Goal: Use online tool/utility

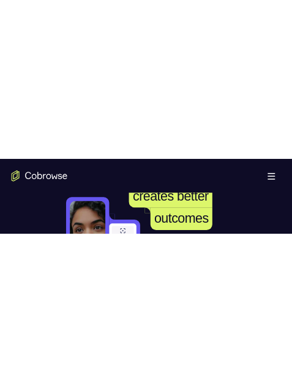
scroll to position [61, 0]
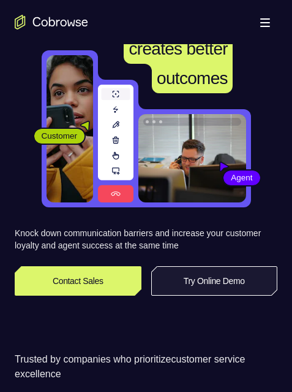
click at [220, 97] on link "Try Online Demo" at bounding box center [214, 280] width 127 height 29
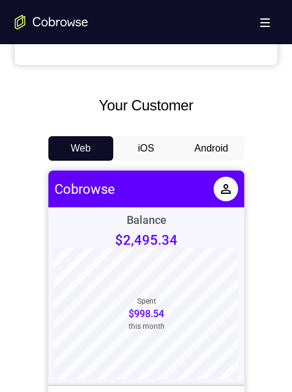
click at [215, 148] on button "Android" at bounding box center [212, 148] width 66 height 25
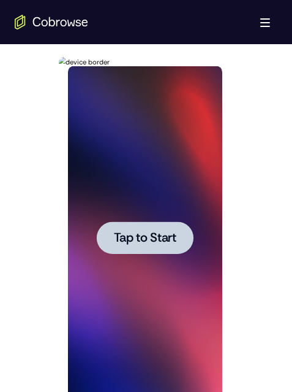
scroll to position [675, 0]
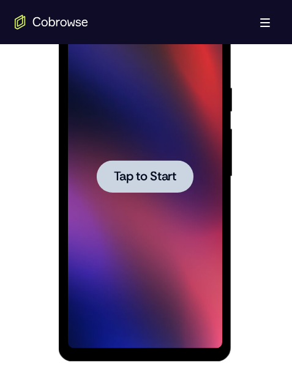
click at [161, 160] on div at bounding box center [145, 176] width 97 height 32
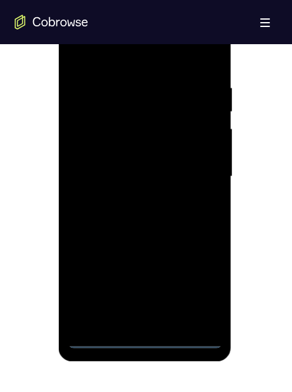
click at [146, 334] on div at bounding box center [145, 176] width 155 height 343
click at [144, 336] on div at bounding box center [145, 176] width 155 height 343
click at [194, 281] on div at bounding box center [145, 176] width 155 height 343
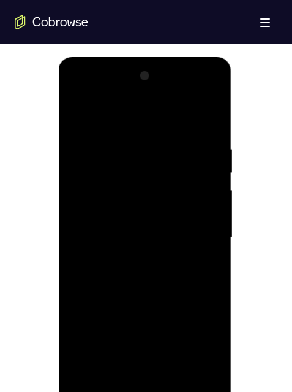
click at [76, 93] on div at bounding box center [145, 237] width 155 height 343
drag, startPoint x: 150, startPoint y: 167, endPoint x: 117, endPoint y: 148, distance: 38.7
click at [150, 167] on div at bounding box center [145, 237] width 155 height 343
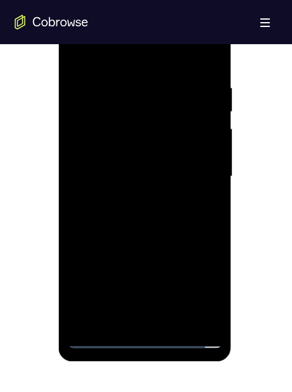
drag, startPoint x: 207, startPoint y: 272, endPoint x: 205, endPoint y: 159, distance: 113.4
click at [206, 159] on div at bounding box center [145, 176] width 155 height 343
drag, startPoint x: 211, startPoint y: 244, endPoint x: 231, endPoint y: 110, distance: 135.1
click at [231, 111] on div at bounding box center [146, 178] width 174 height 365
drag, startPoint x: 204, startPoint y: 165, endPoint x: 196, endPoint y: 361, distance: 195.8
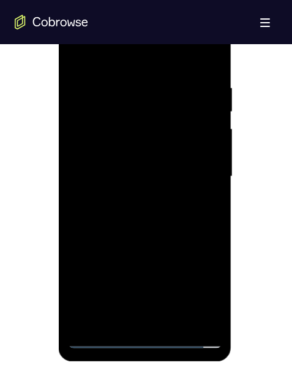
click at [193, 364] on html "Online web based iOS Simulators and Android Emulators. Run iPhone, iPad, Mobile…" at bounding box center [146, 180] width 175 height 368
drag, startPoint x: 210, startPoint y: 270, endPoint x: 222, endPoint y: 185, distance: 86.7
click at [221, 195] on div at bounding box center [145, 176] width 155 height 343
drag, startPoint x: 218, startPoint y: 326, endPoint x: 218, endPoint y: 337, distance: 11.7
click at [218, 329] on div at bounding box center [145, 176] width 155 height 343
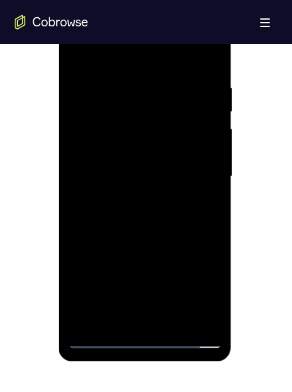
click at [115, 123] on div at bounding box center [145, 176] width 155 height 343
click at [93, 335] on div at bounding box center [145, 176] width 155 height 343
click at [215, 196] on div at bounding box center [145, 176] width 155 height 343
click at [132, 285] on div at bounding box center [145, 176] width 155 height 343
click at [96, 335] on div at bounding box center [145, 176] width 155 height 343
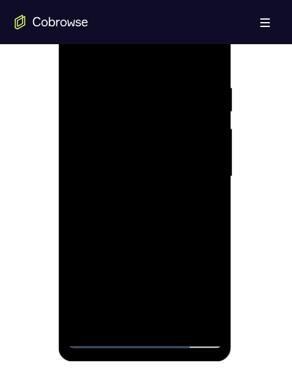
click at [101, 337] on div at bounding box center [145, 176] width 155 height 343
click at [99, 335] on div at bounding box center [145, 176] width 155 height 343
click at [128, 107] on div at bounding box center [145, 176] width 155 height 343
click at [135, 78] on div at bounding box center [145, 176] width 155 height 343
click at [105, 159] on div at bounding box center [145, 176] width 155 height 343
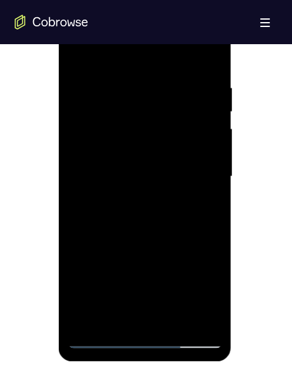
click at [119, 292] on div at bounding box center [145, 176] width 155 height 343
click at [199, 201] on div at bounding box center [145, 176] width 155 height 343
click at [197, 177] on div at bounding box center [145, 176] width 155 height 343
click at [100, 340] on div at bounding box center [145, 176] width 155 height 343
drag, startPoint x: 110, startPoint y: 120, endPoint x: 145, endPoint y: 121, distance: 34.3
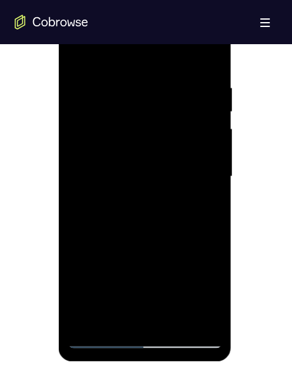
click at [145, 121] on div at bounding box center [145, 176] width 155 height 343
drag, startPoint x: 112, startPoint y: 120, endPoint x: 188, endPoint y: 137, distance: 78.5
click at [188, 137] on div at bounding box center [145, 176] width 155 height 343
click at [97, 104] on div at bounding box center [145, 176] width 155 height 343
click at [142, 291] on div at bounding box center [145, 176] width 155 height 343
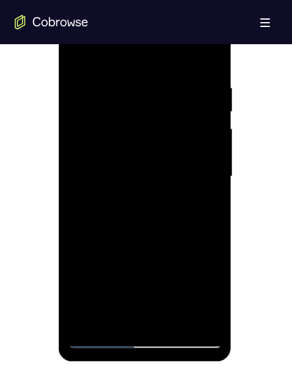
click at [145, 228] on div at bounding box center [145, 176] width 155 height 343
click at [203, 201] on div at bounding box center [145, 176] width 155 height 343
drag, startPoint x: 191, startPoint y: 246, endPoint x: 186, endPoint y: 175, distance: 71.3
click at [186, 175] on div at bounding box center [145, 176] width 155 height 343
click at [103, 334] on div at bounding box center [145, 176] width 155 height 343
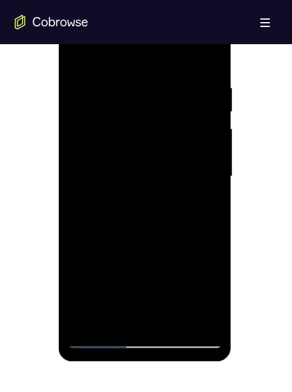
click at [101, 336] on div at bounding box center [145, 176] width 155 height 343
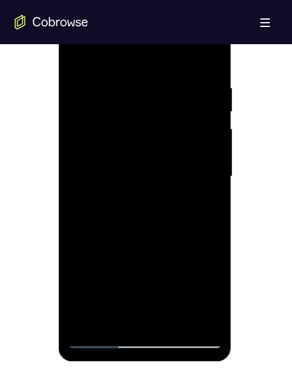
click at [153, 74] on div at bounding box center [145, 176] width 155 height 343
click at [130, 210] on div at bounding box center [145, 176] width 155 height 343
click at [123, 221] on div at bounding box center [145, 176] width 155 height 343
drag, startPoint x: 183, startPoint y: 272, endPoint x: 172, endPoint y: 185, distance: 88.5
click at [172, 184] on div at bounding box center [145, 176] width 155 height 343
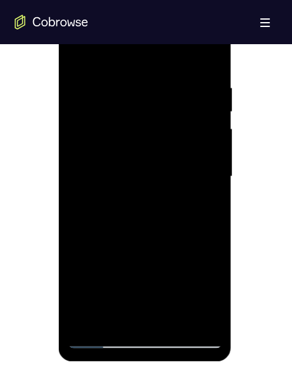
drag, startPoint x: 176, startPoint y: 262, endPoint x: 172, endPoint y: 145, distance: 117.2
click at [172, 146] on div at bounding box center [145, 176] width 155 height 343
click at [172, 223] on div at bounding box center [145, 176] width 155 height 343
click at [77, 273] on div at bounding box center [145, 176] width 155 height 343
click at [143, 234] on div at bounding box center [145, 176] width 155 height 343
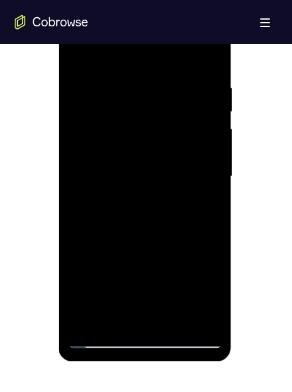
click at [202, 273] on div at bounding box center [145, 176] width 155 height 343
click at [203, 275] on div at bounding box center [145, 176] width 155 height 343
click at [93, 236] on div at bounding box center [145, 176] width 155 height 343
click at [86, 238] on div at bounding box center [145, 176] width 155 height 343
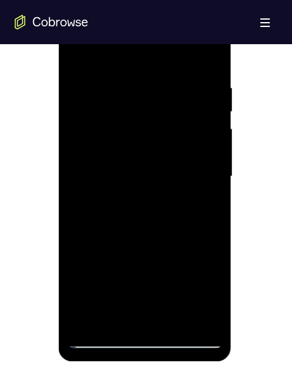
drag, startPoint x: 153, startPoint y: 277, endPoint x: 166, endPoint y: 165, distance: 112.9
click at [166, 166] on div at bounding box center [145, 176] width 155 height 343
click at [179, 163] on div at bounding box center [145, 176] width 155 height 343
drag, startPoint x: 172, startPoint y: 304, endPoint x: 191, endPoint y: 158, distance: 147.9
click at [191, 155] on div at bounding box center [145, 176] width 155 height 343
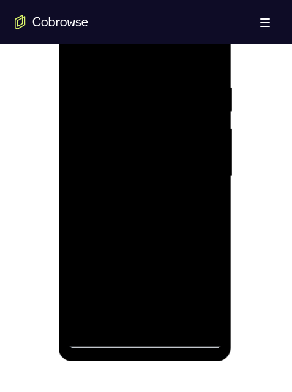
drag, startPoint x: 165, startPoint y: 303, endPoint x: 201, endPoint y: 137, distance: 169.5
click at [199, 141] on div at bounding box center [145, 176] width 155 height 343
click at [108, 178] on div at bounding box center [145, 176] width 155 height 343
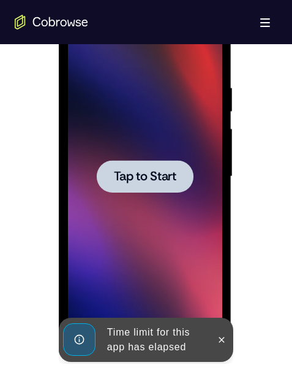
click at [146, 172] on span "Tap to Start" at bounding box center [145, 176] width 63 height 12
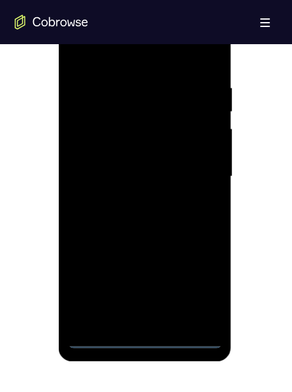
click at [150, 335] on div at bounding box center [145, 176] width 155 height 343
click at [201, 275] on div at bounding box center [145, 176] width 155 height 343
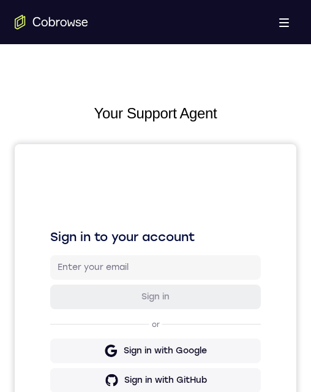
scroll to position [560, 0]
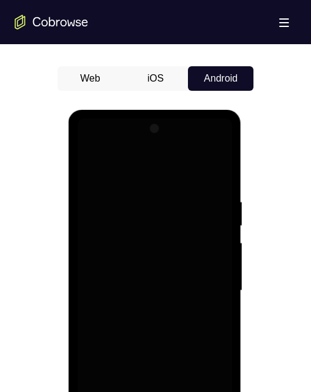
click at [89, 143] on div at bounding box center [154, 290] width 155 height 343
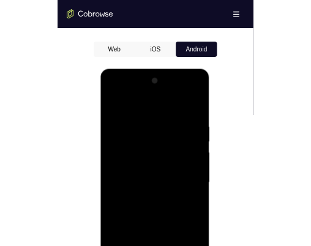
scroll to position [613, 0]
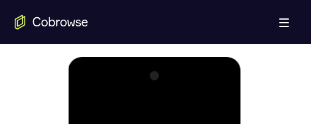
drag, startPoint x: 184, startPoint y: 120, endPoint x: 181, endPoint y: 143, distance: 24.1
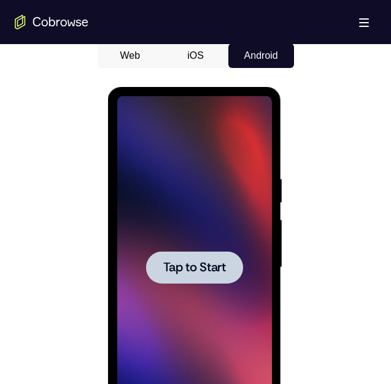
scroll to position [675, 0]
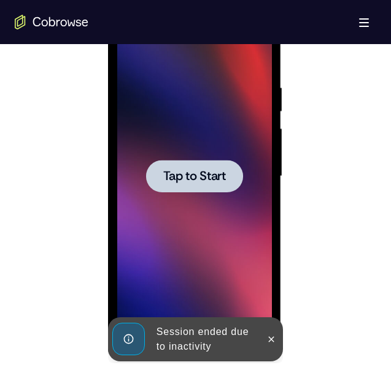
click at [220, 178] on span "Tap to Start" at bounding box center [194, 176] width 63 height 12
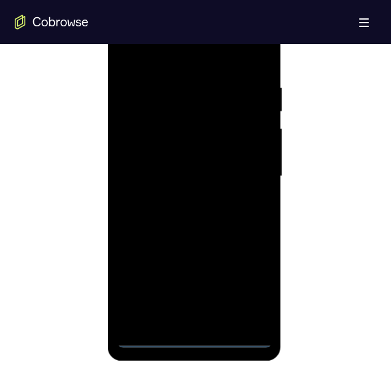
click at [194, 336] on div at bounding box center [194, 176] width 155 height 343
click at [245, 284] on div at bounding box center [194, 176] width 155 height 343
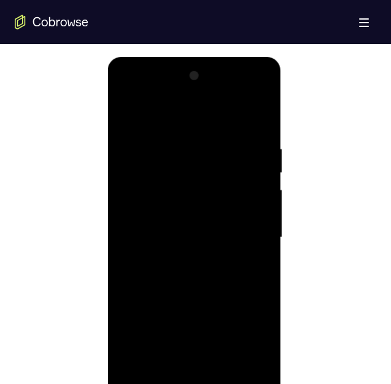
click at [126, 91] on div at bounding box center [194, 237] width 155 height 343
click at [170, 167] on div at bounding box center [194, 237] width 155 height 343
click at [151, 207] on div at bounding box center [194, 237] width 155 height 343
click at [225, 289] on div at bounding box center [194, 237] width 155 height 343
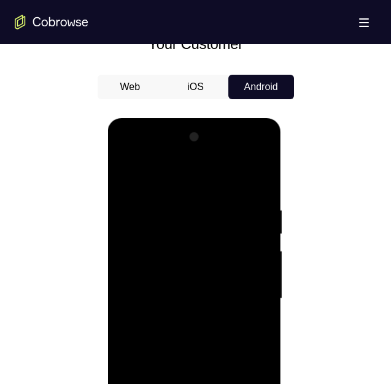
scroll to position [675, 0]
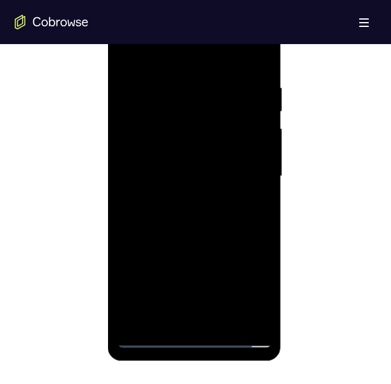
drag, startPoint x: 208, startPoint y: 253, endPoint x: 198, endPoint y: 125, distance: 128.6
click at [193, 124] on div at bounding box center [194, 176] width 155 height 343
drag, startPoint x: 213, startPoint y: 167, endPoint x: 218, endPoint y: 102, distance: 64.6
click at [218, 101] on div at bounding box center [194, 176] width 155 height 343
drag, startPoint x: 207, startPoint y: 143, endPoint x: 208, endPoint y: 108, distance: 35.0
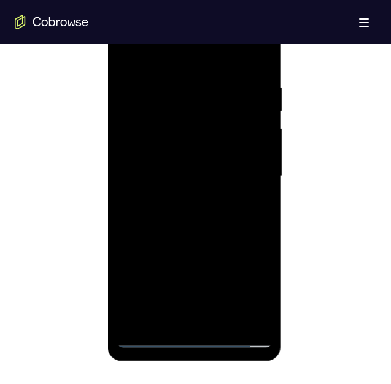
click at [207, 103] on div at bounding box center [194, 176] width 155 height 343
click at [205, 131] on div at bounding box center [194, 176] width 155 height 343
click at [122, 276] on div at bounding box center [194, 176] width 155 height 343
click at [195, 235] on div at bounding box center [194, 176] width 155 height 343
click at [247, 268] on div at bounding box center [194, 176] width 155 height 343
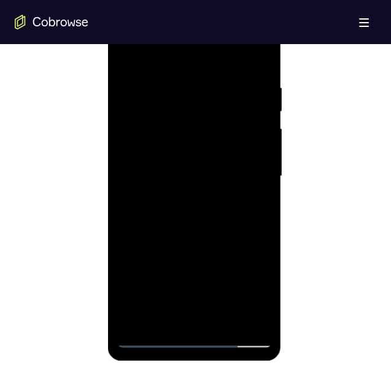
click at [253, 272] on div at bounding box center [194, 176] width 155 height 343
click at [211, 228] on div at bounding box center [194, 176] width 155 height 343
click at [232, 232] on div at bounding box center [194, 176] width 155 height 343
click at [150, 276] on div at bounding box center [194, 176] width 155 height 343
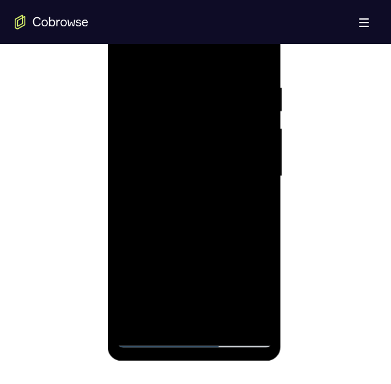
click at [156, 275] on div at bounding box center [194, 176] width 155 height 343
click at [162, 275] on div at bounding box center [194, 176] width 155 height 343
click at [169, 275] on div at bounding box center [194, 176] width 155 height 343
click at [159, 275] on div at bounding box center [194, 176] width 155 height 343
click at [154, 242] on div at bounding box center [194, 176] width 155 height 343
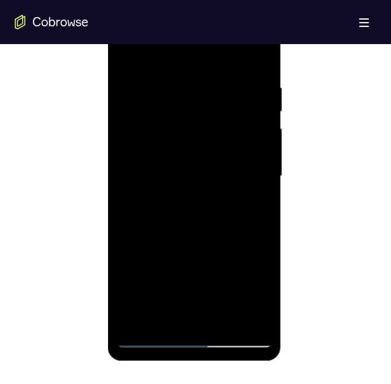
click at [164, 275] on div at bounding box center [194, 176] width 155 height 343
click at [162, 238] on div at bounding box center [194, 176] width 155 height 343
click at [159, 275] on div at bounding box center [194, 176] width 155 height 343
click at [163, 275] on div at bounding box center [194, 176] width 155 height 343
click at [202, 237] on div at bounding box center [194, 176] width 155 height 343
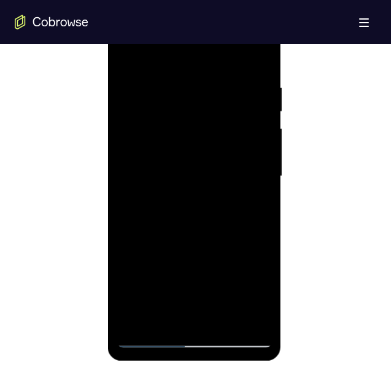
drag, startPoint x: 167, startPoint y: 277, endPoint x: 176, endPoint y: 277, distance: 9.2
click at [176, 277] on div at bounding box center [194, 176] width 155 height 343
click at [166, 238] on div at bounding box center [194, 176] width 155 height 343
drag, startPoint x: 174, startPoint y: 277, endPoint x: 166, endPoint y: 277, distance: 8.0
click at [170, 278] on div at bounding box center [194, 176] width 155 height 343
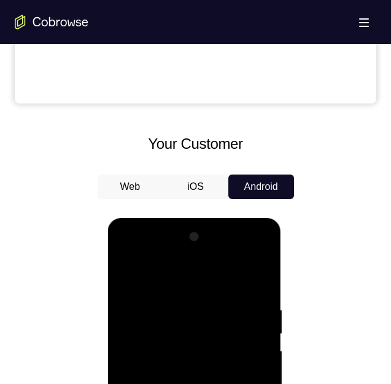
scroll to position [613, 0]
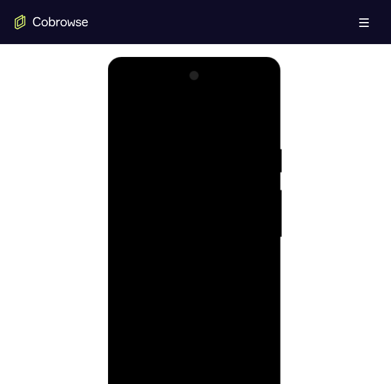
click at [201, 292] on div at bounding box center [194, 237] width 155 height 343
click at [210, 302] on div at bounding box center [194, 237] width 155 height 343
click at [216, 302] on div at bounding box center [194, 237] width 155 height 343
click at [197, 297] on div at bounding box center [194, 237] width 155 height 343
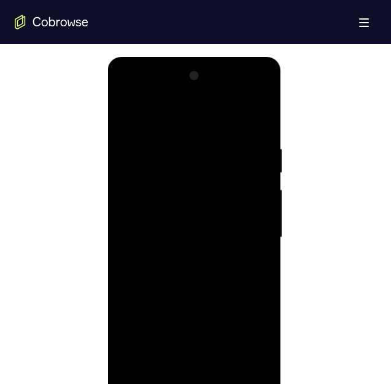
click at [197, 297] on div at bounding box center [194, 237] width 155 height 343
click at [182, 309] on div at bounding box center [194, 237] width 155 height 343
click at [184, 336] on div at bounding box center [194, 237] width 155 height 343
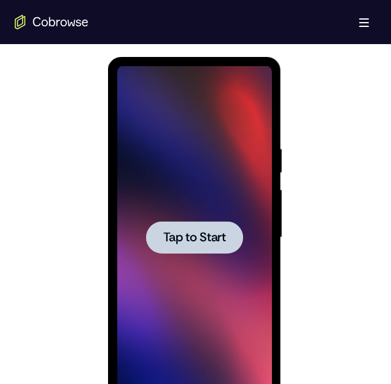
click at [207, 232] on span "Tap to Start" at bounding box center [194, 238] width 63 height 12
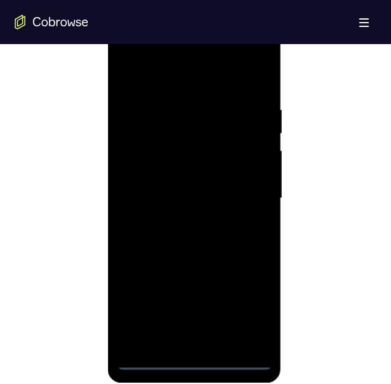
scroll to position [736, 0]
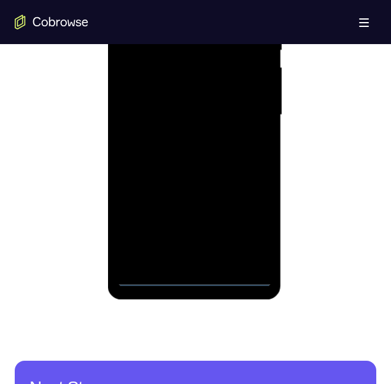
click at [194, 276] on div at bounding box center [194, 115] width 155 height 343
click at [245, 223] on div at bounding box center [194, 115] width 155 height 343
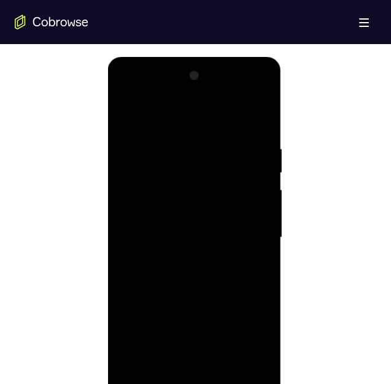
click at [125, 88] on div at bounding box center [194, 237] width 155 height 343
click at [197, 165] on div at bounding box center [194, 237] width 155 height 343
click at [161, 201] on div at bounding box center [194, 237] width 155 height 343
click at [193, 297] on div at bounding box center [194, 237] width 155 height 343
click at [184, 166] on div at bounding box center [194, 237] width 155 height 343
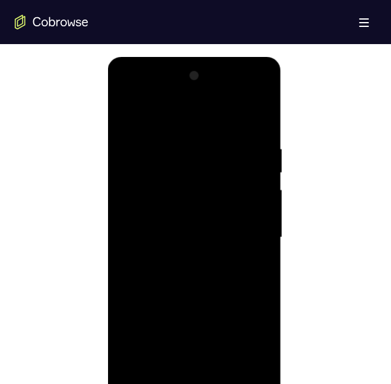
click at [122, 333] on div at bounding box center [194, 237] width 155 height 343
click at [194, 285] on div at bounding box center [194, 237] width 155 height 343
click at [258, 327] on div at bounding box center [194, 237] width 155 height 343
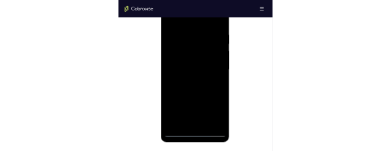
scroll to position [797, 0]
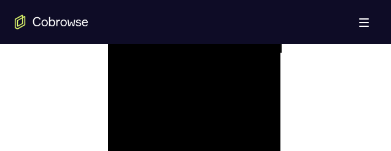
click at [194, 108] on div at bounding box center [194, 53] width 155 height 343
click at [143, 143] on div at bounding box center [194, 53] width 155 height 343
click at [142, 144] on div at bounding box center [194, 53] width 155 height 343
click at [138, 144] on div at bounding box center [194, 53] width 155 height 343
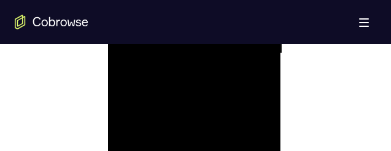
click at [139, 145] on div at bounding box center [194, 53] width 155 height 343
click at [170, 109] on div at bounding box center [194, 53] width 155 height 343
drag, startPoint x: 150, startPoint y: 142, endPoint x: 169, endPoint y: 141, distance: 19.0
click at [169, 141] on div at bounding box center [194, 53] width 155 height 343
click at [148, 106] on div at bounding box center [194, 53] width 155 height 343
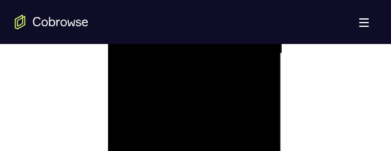
drag, startPoint x: 169, startPoint y: 143, endPoint x: 184, endPoint y: 143, distance: 14.7
click at [184, 143] on div at bounding box center [194, 53] width 155 height 343
click at [167, 108] on div at bounding box center [194, 53] width 155 height 343
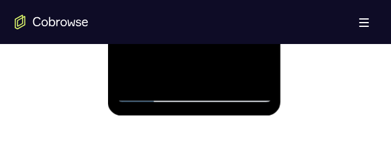
scroll to position [858, 0]
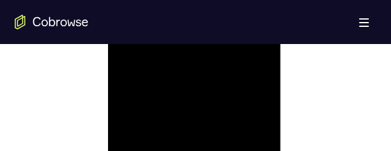
drag, startPoint x: 237, startPoint y: 117, endPoint x: 235, endPoint y: 76, distance: 40.5
drag, startPoint x: 216, startPoint y: 112, endPoint x: 215, endPoint y: 54, distance: 58.3
drag, startPoint x: 228, startPoint y: 131, endPoint x: 226, endPoint y: 54, distance: 77.3
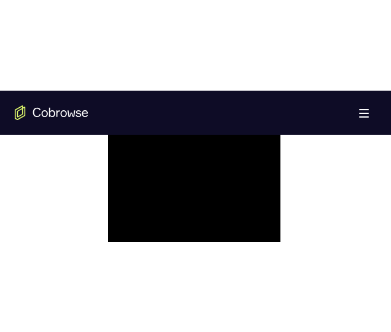
scroll to position [920, 0]
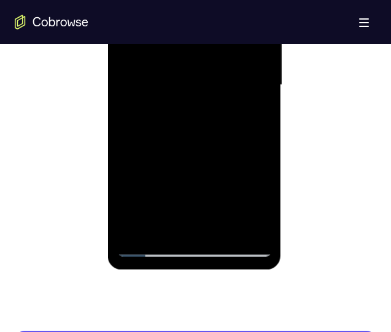
scroll to position [736, 0]
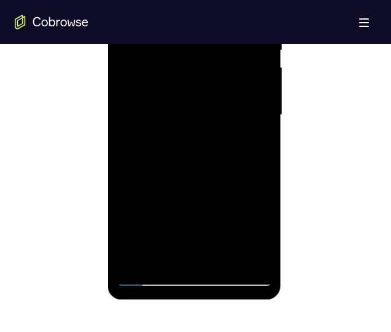
click at [147, 275] on div at bounding box center [194, 115] width 155 height 343
click at [151, 276] on div at bounding box center [194, 115] width 155 height 343
click at [147, 277] on div at bounding box center [194, 115] width 155 height 343
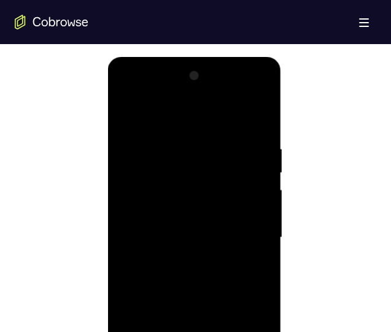
click at [183, 172] on div at bounding box center [194, 237] width 155 height 343
click at [157, 119] on div at bounding box center [194, 237] width 155 height 343
click at [131, 207] on div at bounding box center [194, 237] width 155 height 343
click at [204, 291] on div at bounding box center [194, 237] width 155 height 343
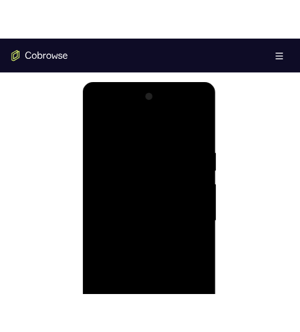
scroll to position [675, 0]
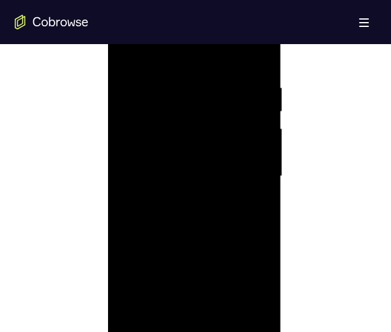
click at [191, 233] on div at bounding box center [194, 176] width 155 height 343
click at [193, 233] on div at bounding box center [194, 176] width 155 height 343
click at [191, 232] on div at bounding box center [194, 176] width 155 height 343
drag, startPoint x: 232, startPoint y: 242, endPoint x: 219, endPoint y: 137, distance: 105.6
click at [220, 139] on div at bounding box center [194, 176] width 155 height 343
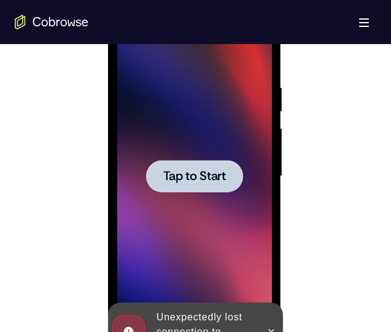
click at [213, 175] on span "Tap to Start" at bounding box center [194, 176] width 63 height 12
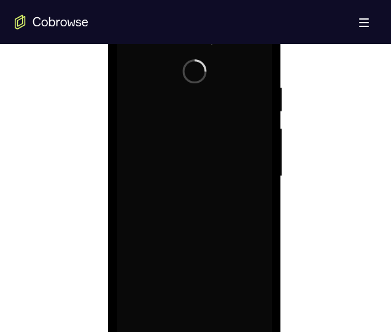
click at [292, 90] on div at bounding box center [195, 175] width 361 height 377
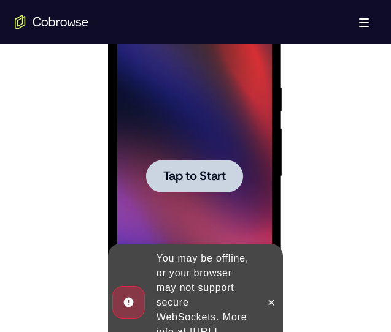
click at [208, 167] on div at bounding box center [194, 176] width 97 height 32
click at [206, 180] on span "Tap to Start" at bounding box center [194, 176] width 63 height 12
click at [270, 293] on button at bounding box center [271, 303] width 20 height 20
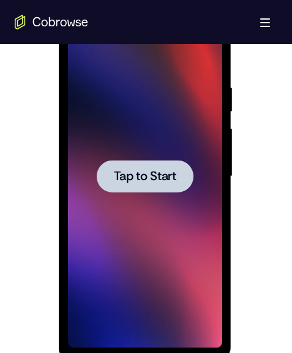
click at [136, 165] on div at bounding box center [145, 176] width 97 height 32
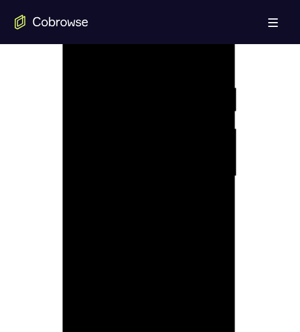
scroll to position [736, 0]
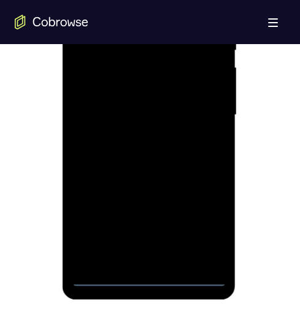
click at [149, 275] on div at bounding box center [149, 115] width 155 height 343
click at [202, 218] on div at bounding box center [149, 115] width 155 height 343
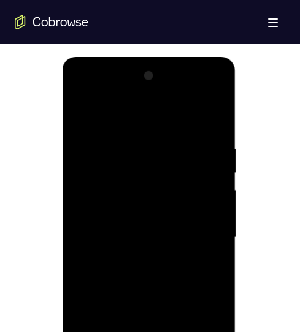
drag, startPoint x: 74, startPoint y: 90, endPoint x: 82, endPoint y: 93, distance: 8.8
click at [76, 90] on div at bounding box center [149, 237] width 155 height 343
click at [132, 168] on div at bounding box center [149, 237] width 155 height 343
click at [150, 192] on div at bounding box center [149, 237] width 155 height 343
click at [140, 285] on div at bounding box center [149, 237] width 155 height 343
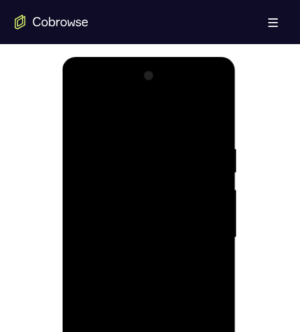
drag, startPoint x: 169, startPoint y: 235, endPoint x: 179, endPoint y: 218, distance: 20.6
click at [174, 214] on div at bounding box center [149, 237] width 155 height 343
drag, startPoint x: 170, startPoint y: 248, endPoint x: 179, endPoint y: 211, distance: 38.5
click at [179, 211] on div at bounding box center [149, 237] width 155 height 343
click at [174, 192] on div at bounding box center [149, 237] width 155 height 343
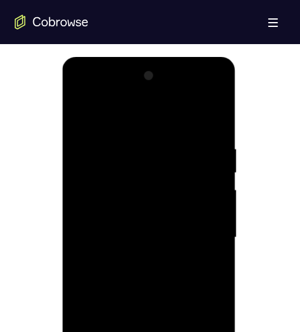
drag, startPoint x: 155, startPoint y: 278, endPoint x: 167, endPoint y: 197, distance: 82.5
click at [167, 197] on div at bounding box center [149, 237] width 155 height 343
drag, startPoint x: 164, startPoint y: 286, endPoint x: 174, endPoint y: 208, distance: 78.5
click at [174, 209] on div at bounding box center [149, 237] width 155 height 343
drag, startPoint x: 164, startPoint y: 299, endPoint x: 197, endPoint y: 191, distance: 112.3
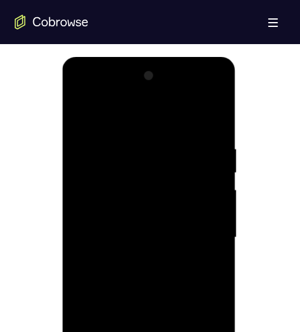
click at [197, 192] on div at bounding box center [149, 237] width 155 height 343
drag, startPoint x: 178, startPoint y: 222, endPoint x: 179, endPoint y: 207, distance: 15.4
click at [178, 211] on div at bounding box center [149, 237] width 155 height 343
click at [201, 123] on div at bounding box center [149, 237] width 155 height 343
click at [128, 148] on div at bounding box center [149, 237] width 155 height 343
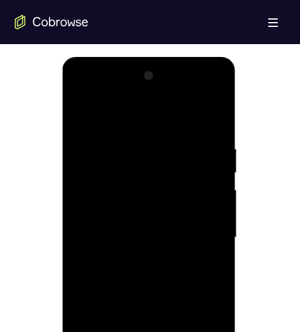
click at [204, 126] on div at bounding box center [149, 237] width 155 height 343
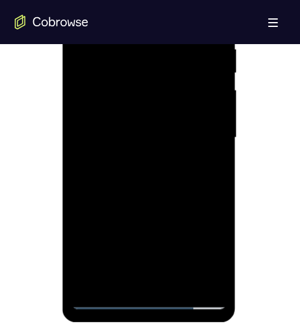
click at [147, 168] on div at bounding box center [149, 137] width 155 height 343
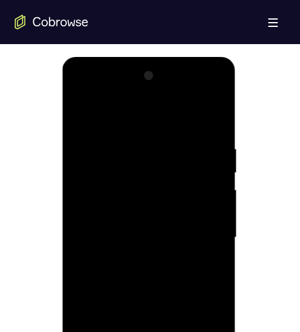
click at [79, 307] on div at bounding box center [149, 237] width 155 height 343
click at [146, 267] on div at bounding box center [149, 237] width 155 height 343
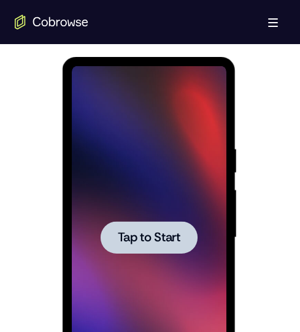
click at [158, 237] on span "Tap to Start" at bounding box center [149, 238] width 63 height 12
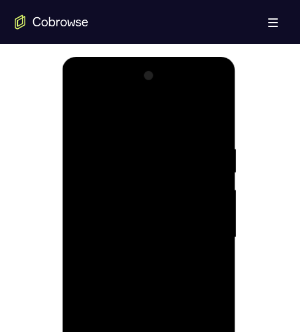
scroll to position [736, 0]
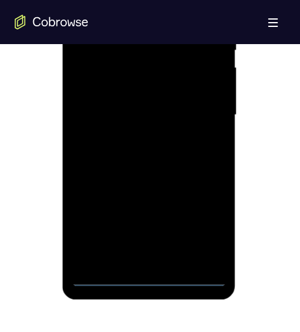
click at [144, 272] on div at bounding box center [149, 115] width 155 height 343
click at [151, 275] on div at bounding box center [149, 115] width 155 height 343
click at [208, 217] on div at bounding box center [149, 115] width 155 height 343
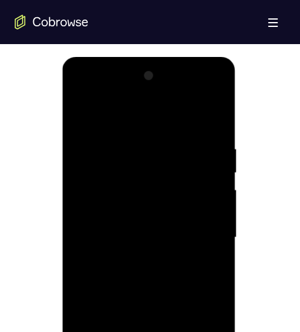
click at [90, 93] on div at bounding box center [149, 237] width 155 height 343
click at [162, 169] on div at bounding box center [149, 237] width 155 height 343
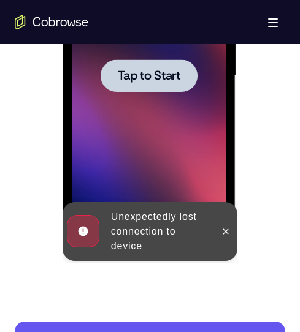
scroll to position [797, 0]
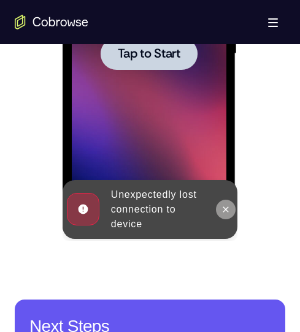
click at [223, 204] on button at bounding box center [226, 210] width 20 height 20
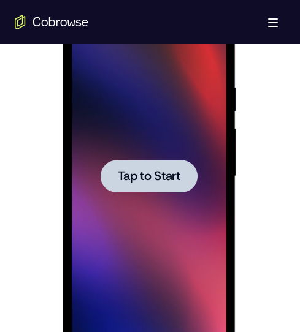
scroll to position [0, 0]
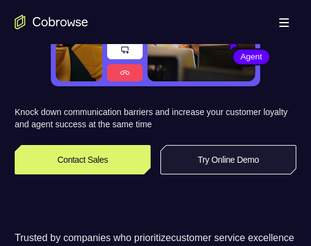
scroll to position [245, 0]
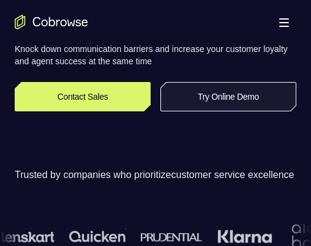
click at [241, 91] on link "Try Online Demo" at bounding box center [229, 96] width 136 height 29
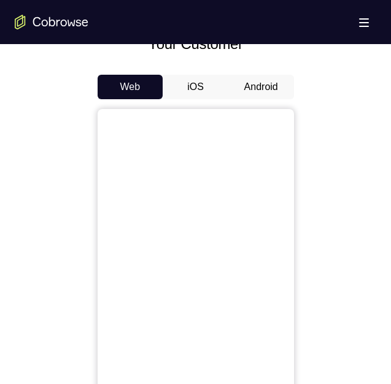
scroll to position [491, 0]
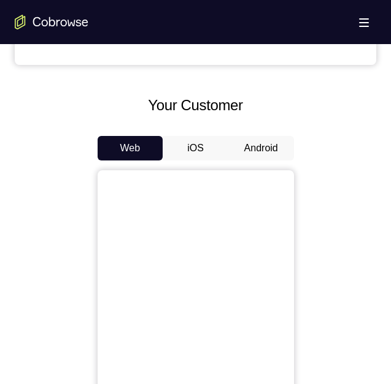
click at [256, 148] on button "Android" at bounding box center [261, 148] width 66 height 25
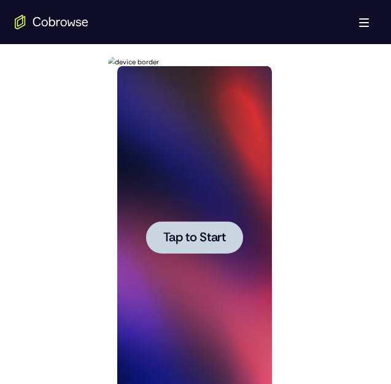
scroll to position [0, 0]
click at [211, 234] on span "Tap to Start" at bounding box center [194, 238] width 63 height 12
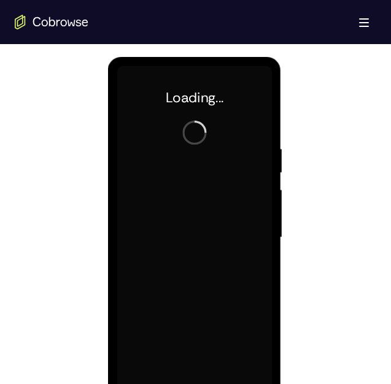
scroll to position [736, 0]
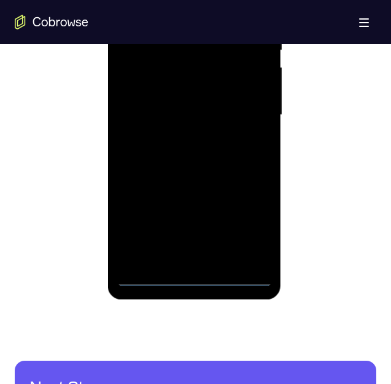
click at [196, 246] on div at bounding box center [194, 115] width 155 height 343
drag, startPoint x: 232, startPoint y: 110, endPoint x: 215, endPoint y: 221, distance: 111.8
click at [231, 63] on div at bounding box center [194, 115] width 155 height 343
click at [215, 221] on div at bounding box center [194, 115] width 155 height 343
click at [213, 54] on div at bounding box center [194, 115] width 155 height 343
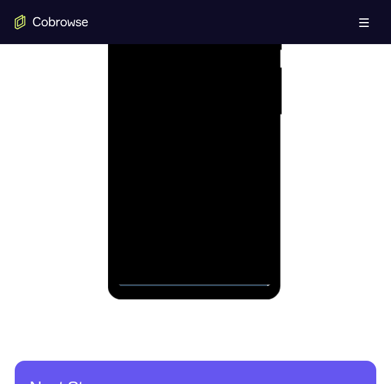
scroll to position [675, 0]
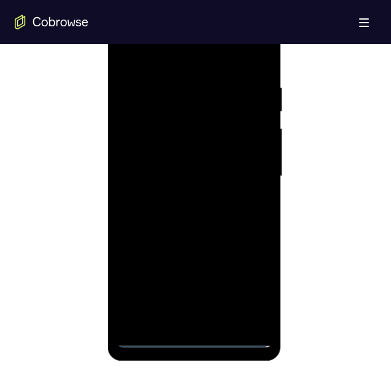
click at [180, 125] on div at bounding box center [194, 176] width 155 height 343
drag, startPoint x: 128, startPoint y: 128, endPoint x: 250, endPoint y: 135, distance: 122.9
click at [250, 135] on div at bounding box center [194, 176] width 155 height 343
drag, startPoint x: 246, startPoint y: 131, endPoint x: 136, endPoint y: 123, distance: 110.0
click at [135, 123] on div at bounding box center [194, 176] width 155 height 343
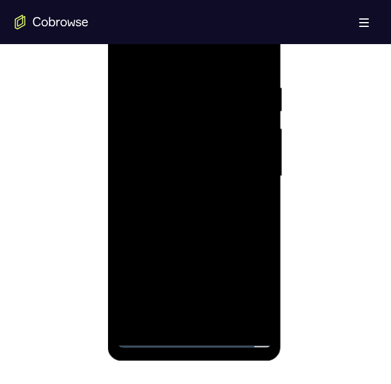
drag, startPoint x: 135, startPoint y: 130, endPoint x: 204, endPoint y: 138, distance: 69.7
click at [204, 138] on div at bounding box center [194, 176] width 155 height 343
click at [201, 117] on div at bounding box center [194, 176] width 155 height 343
click at [245, 205] on div at bounding box center [194, 176] width 155 height 343
click at [242, 120] on div at bounding box center [194, 176] width 155 height 343
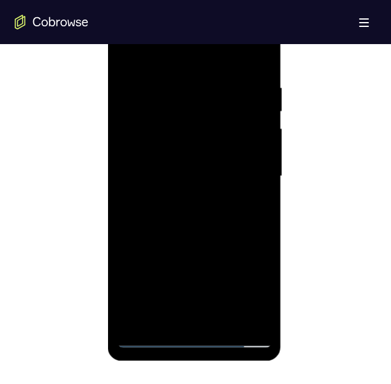
click at [237, 246] on div at bounding box center [194, 176] width 155 height 343
click at [248, 246] on div at bounding box center [194, 176] width 155 height 343
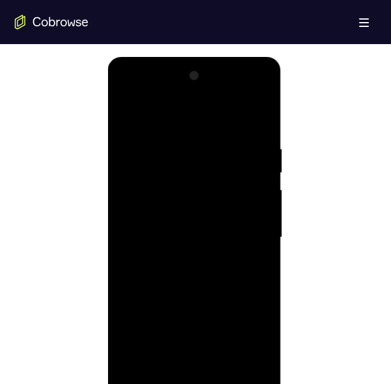
scroll to position [621, 0]
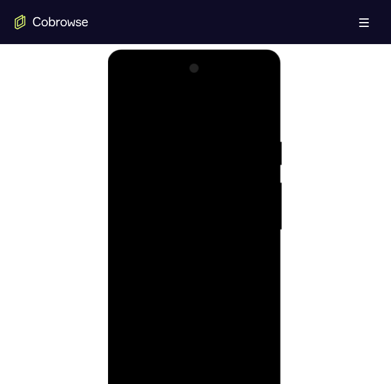
click at [191, 246] on div at bounding box center [194, 230] width 155 height 343
click at [194, 246] on div at bounding box center [194, 230] width 155 height 343
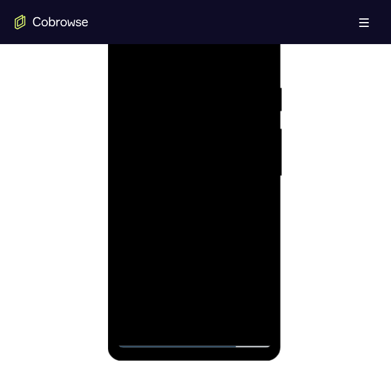
click at [245, 246] on div at bounding box center [194, 176] width 155 height 343
click at [125, 34] on div at bounding box center [194, 176] width 155 height 343
click at [178, 105] on div at bounding box center [194, 176] width 155 height 343
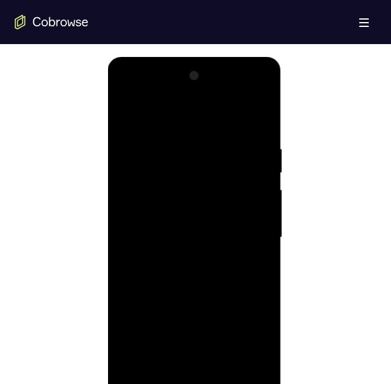
click at [202, 93] on div at bounding box center [194, 237] width 155 height 343
click at [167, 186] on div at bounding box center [194, 237] width 155 height 343
click at [261, 93] on div at bounding box center [194, 237] width 155 height 343
click at [152, 133] on div at bounding box center [194, 237] width 155 height 343
click at [128, 94] on div at bounding box center [194, 237] width 155 height 343
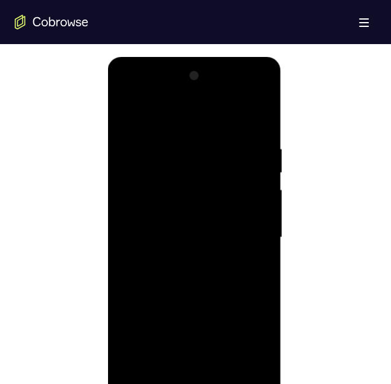
click at [259, 93] on div at bounding box center [194, 237] width 155 height 343
click at [223, 188] on div at bounding box center [194, 237] width 155 height 343
click at [260, 151] on div at bounding box center [194, 237] width 155 height 343
click at [234, 153] on div at bounding box center [194, 237] width 155 height 343
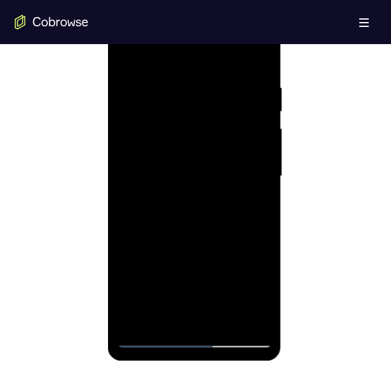
click at [129, 246] on div at bounding box center [194, 176] width 155 height 343
click at [259, 246] on div at bounding box center [194, 176] width 155 height 343
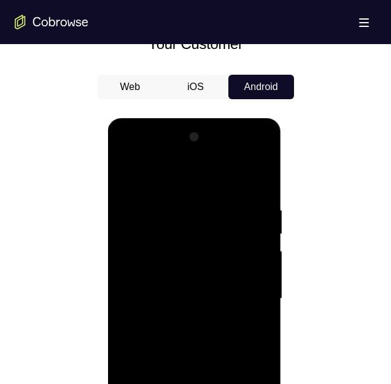
click at [261, 155] on div at bounding box center [194, 299] width 155 height 343
click at [169, 197] on div at bounding box center [194, 299] width 155 height 343
click at [166, 175] on div at bounding box center [194, 299] width 155 height 343
click at [186, 243] on div at bounding box center [194, 299] width 155 height 343
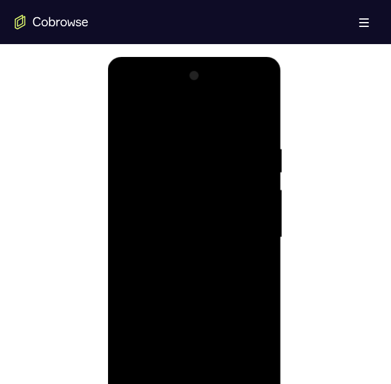
click at [263, 93] on div at bounding box center [194, 237] width 155 height 343
click at [225, 194] on div at bounding box center [194, 237] width 155 height 343
click at [124, 91] on div at bounding box center [194, 237] width 155 height 343
click at [261, 150] on div at bounding box center [194, 237] width 155 height 343
click at [235, 153] on div at bounding box center [194, 237] width 155 height 343
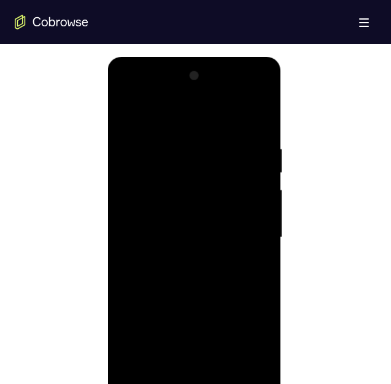
scroll to position [734, 0]
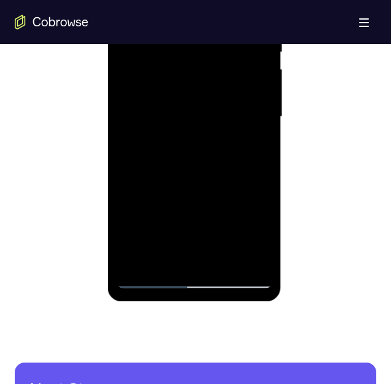
click at [141, 240] on div at bounding box center [194, 116] width 155 height 343
click at [255, 246] on div at bounding box center [194, 116] width 155 height 343
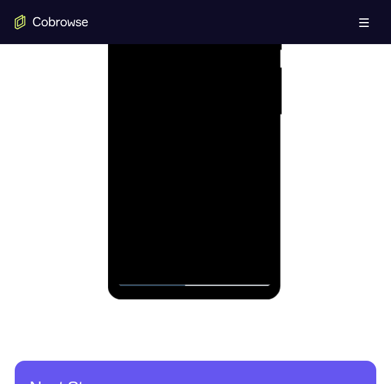
scroll to position [613, 0]
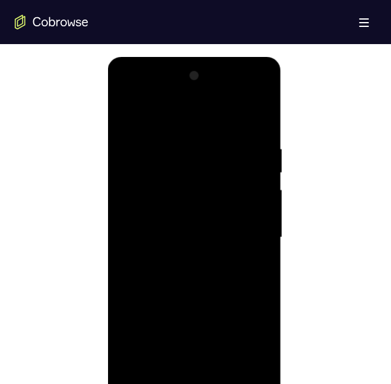
click at [262, 91] on div at bounding box center [194, 237] width 155 height 343
click at [179, 136] on div at bounding box center [194, 237] width 155 height 343
click at [172, 110] on div at bounding box center [194, 237] width 155 height 343
click at [174, 115] on div at bounding box center [194, 237] width 155 height 343
click at [181, 184] on div at bounding box center [194, 237] width 155 height 343
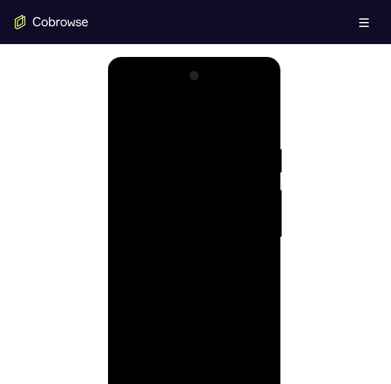
click at [129, 92] on div at bounding box center [194, 237] width 155 height 343
click at [178, 137] on div at bounding box center [194, 237] width 155 height 343
click at [174, 113] on div at bounding box center [194, 237] width 155 height 343
click at [179, 212] on div at bounding box center [194, 237] width 155 height 343
click at [172, 190] on div at bounding box center [194, 237] width 155 height 343
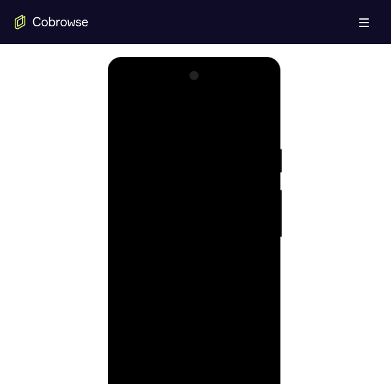
click at [127, 91] on div at bounding box center [194, 237] width 155 height 343
click at [261, 95] on div at bounding box center [194, 237] width 155 height 343
click at [216, 193] on div at bounding box center [194, 237] width 155 height 343
click at [260, 151] on div at bounding box center [194, 237] width 155 height 343
click at [221, 155] on div at bounding box center [194, 237] width 155 height 343
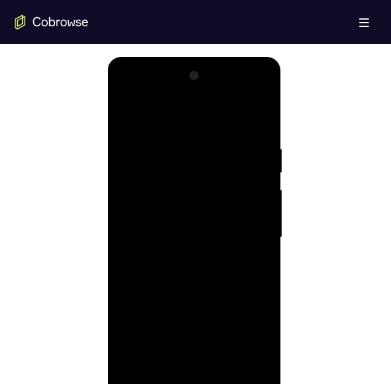
scroll to position [736, 0]
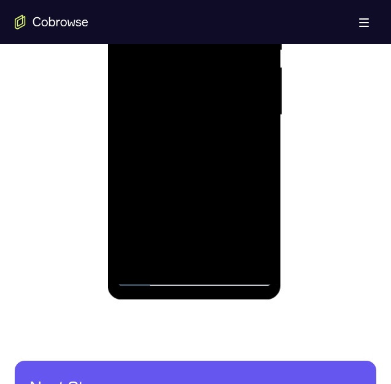
click at [137, 235] on div at bounding box center [194, 115] width 155 height 343
click at [254, 246] on div at bounding box center [194, 115] width 155 height 343
click at [262, 50] on div at bounding box center [194, 115] width 155 height 343
click at [224, 53] on div at bounding box center [194, 115] width 155 height 343
click at [131, 237] on div at bounding box center [194, 115] width 155 height 343
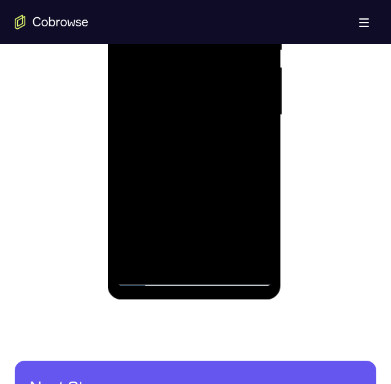
click at [253, 246] on div at bounding box center [194, 115] width 155 height 343
click at [260, 74] on div at bounding box center [194, 115] width 155 height 343
click at [230, 77] on div at bounding box center [194, 115] width 155 height 343
click at [135, 238] on div at bounding box center [194, 115] width 155 height 343
click at [255, 246] on div at bounding box center [194, 115] width 155 height 343
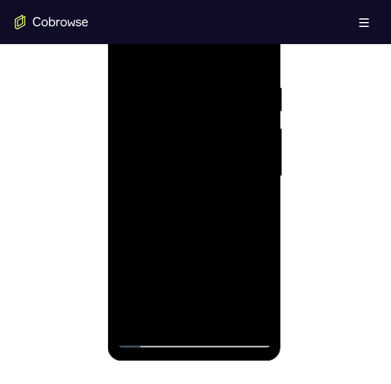
scroll to position [500, 0]
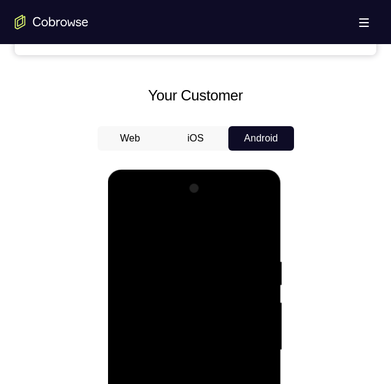
click at [260, 204] on div at bounding box center [194, 350] width 155 height 343
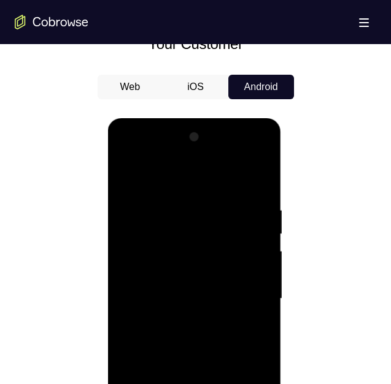
scroll to position [613, 0]
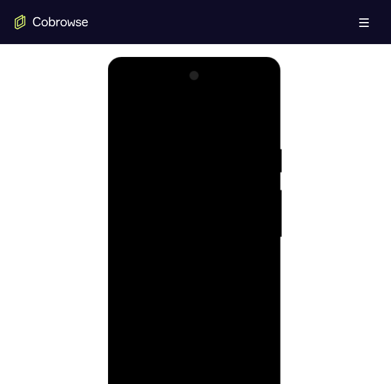
click at [150, 246] on div at bounding box center [194, 237] width 155 height 343
click at [182, 137] on div at bounding box center [194, 237] width 155 height 343
click at [179, 113] on div at bounding box center [194, 237] width 155 height 343
click at [160, 189] on div at bounding box center [194, 237] width 155 height 343
click at [162, 237] on div at bounding box center [194, 237] width 155 height 343
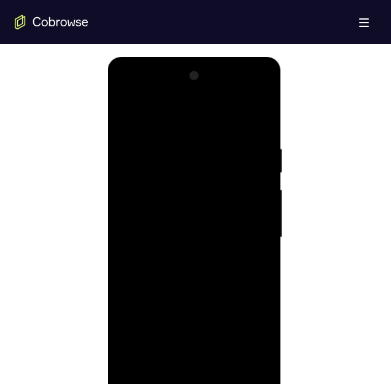
click at [259, 93] on div at bounding box center [194, 237] width 155 height 343
click at [224, 194] on div at bounding box center [194, 237] width 155 height 343
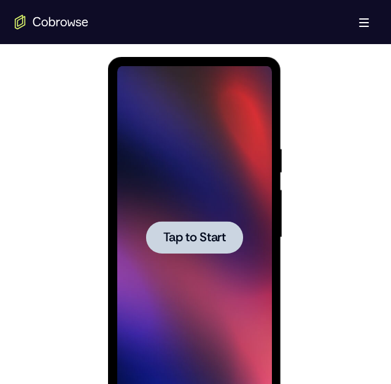
click at [207, 234] on span "Tap to Start" at bounding box center [194, 238] width 63 height 12
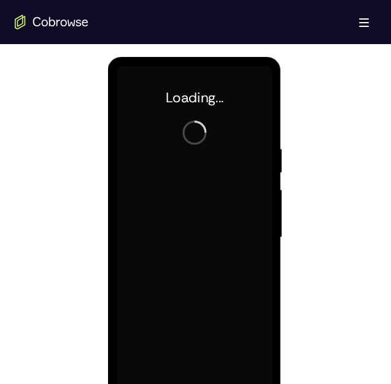
scroll to position [675, 0]
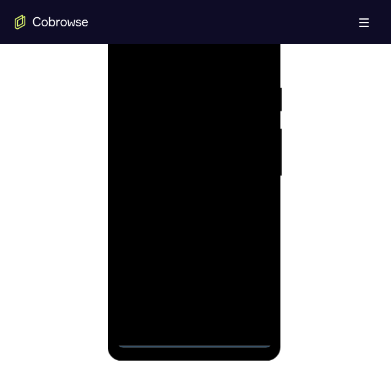
click at [194, 246] on div at bounding box center [194, 176] width 155 height 343
drag, startPoint x: 220, startPoint y: 236, endPoint x: 227, endPoint y: 213, distance: 24.0
click at [220, 231] on div at bounding box center [194, 176] width 155 height 343
drag, startPoint x: 217, startPoint y: 171, endPoint x: 216, endPoint y: 156, distance: 14.8
click at [216, 156] on div at bounding box center [194, 176] width 155 height 343
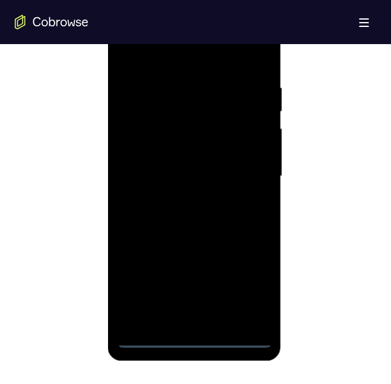
click at [213, 117] on div at bounding box center [194, 176] width 155 height 343
click at [190, 132] on div at bounding box center [194, 176] width 155 height 343
click at [240, 118] on div at bounding box center [194, 176] width 155 height 343
click at [249, 246] on div at bounding box center [194, 176] width 155 height 343
click at [246, 246] on div at bounding box center [194, 176] width 155 height 343
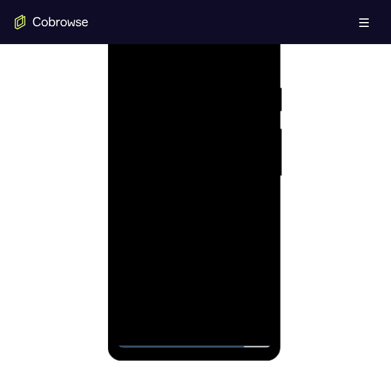
click at [193, 246] on div at bounding box center [194, 176] width 155 height 343
click at [195, 246] on div at bounding box center [194, 176] width 155 height 343
click at [248, 246] on div at bounding box center [194, 176] width 155 height 343
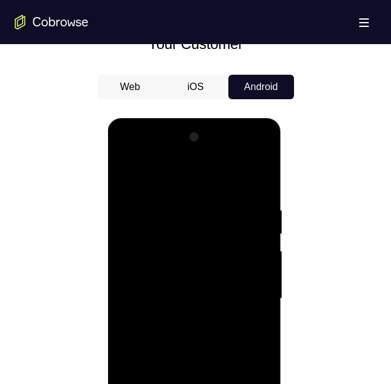
click at [132, 151] on div at bounding box center [194, 299] width 155 height 343
click at [189, 228] on div at bounding box center [194, 299] width 155 height 343
click at [182, 198] on div at bounding box center [194, 299] width 155 height 343
click at [178, 177] on div at bounding box center [194, 299] width 155 height 343
click at [163, 175] on div at bounding box center [194, 299] width 155 height 343
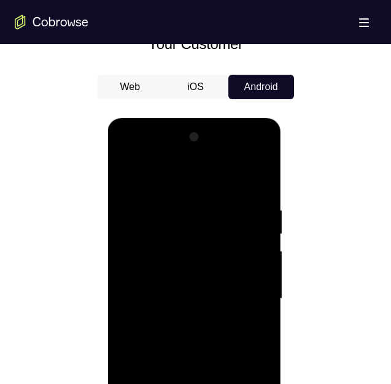
click at [196, 246] on div at bounding box center [194, 299] width 155 height 343
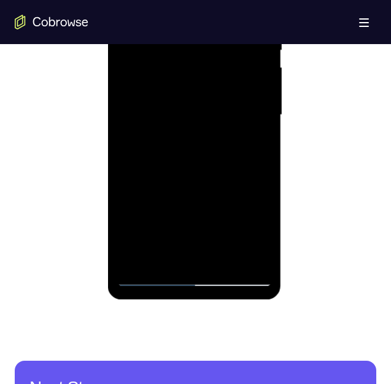
scroll to position [675, 0]
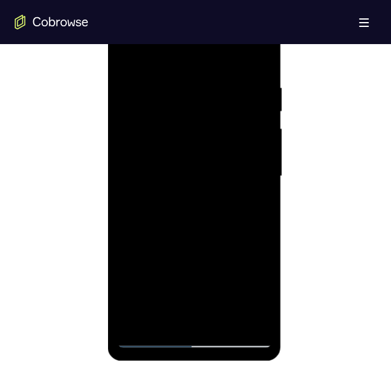
click at [163, 183] on div at bounding box center [194, 176] width 155 height 343
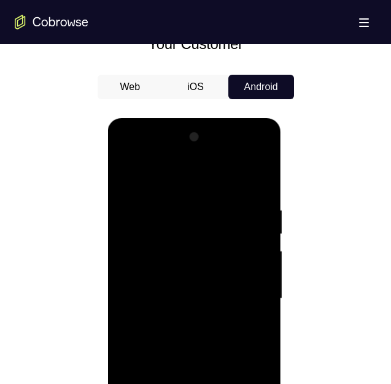
drag, startPoint x: 211, startPoint y: 343, endPoint x: 214, endPoint y: 218, distance: 124.5
click at [212, 215] on div at bounding box center [194, 299] width 155 height 343
drag, startPoint x: 214, startPoint y: 261, endPoint x: 213, endPoint y: 216, distance: 44.2
click at [212, 215] on div at bounding box center [194, 299] width 155 height 343
click at [206, 246] on div at bounding box center [194, 299] width 155 height 343
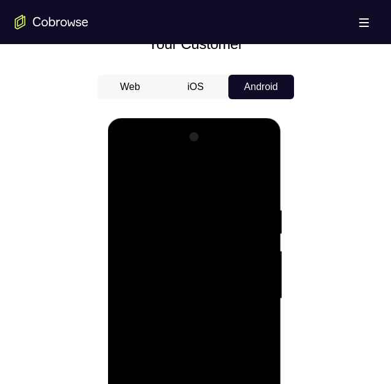
click at [211, 246] on div at bounding box center [194, 299] width 155 height 343
click at [128, 155] on div at bounding box center [194, 299] width 155 height 343
click at [180, 246] on div at bounding box center [194, 299] width 155 height 343
click at [233, 246] on div at bounding box center [194, 299] width 155 height 343
click at [262, 155] on div at bounding box center [194, 299] width 155 height 343
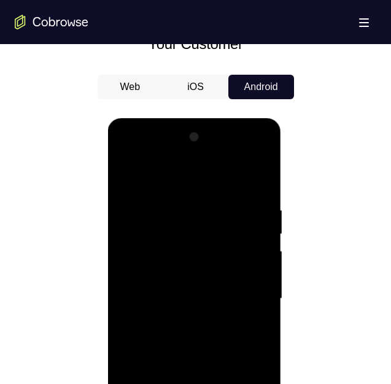
scroll to position [613, 0]
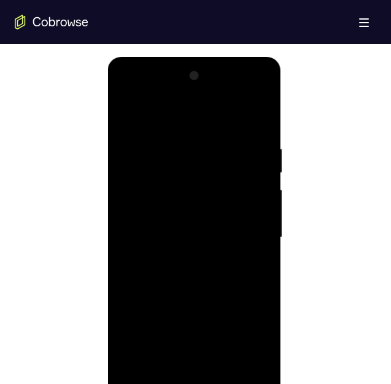
click at [306, 108] on div at bounding box center [195, 236] width 361 height 377
click at [127, 93] on div at bounding box center [194, 237] width 155 height 343
click at [128, 93] on div at bounding box center [194, 237] width 155 height 343
click at [266, 91] on div at bounding box center [194, 237] width 155 height 343
click at [211, 191] on div at bounding box center [194, 237] width 155 height 343
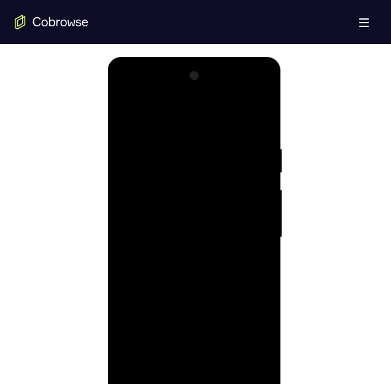
click at [265, 152] on div at bounding box center [194, 237] width 155 height 343
click at [229, 156] on div at bounding box center [194, 237] width 155 height 343
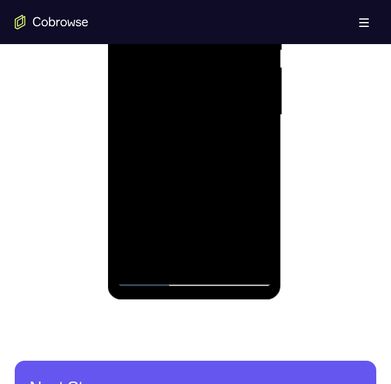
click at [137, 235] on div at bounding box center [194, 115] width 155 height 343
click at [258, 246] on div at bounding box center [194, 115] width 155 height 343
click at [147, 246] on div at bounding box center [194, 115] width 155 height 343
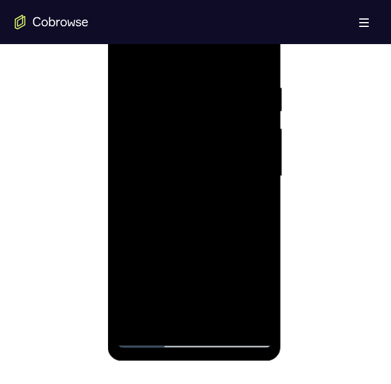
scroll to position [613, 0]
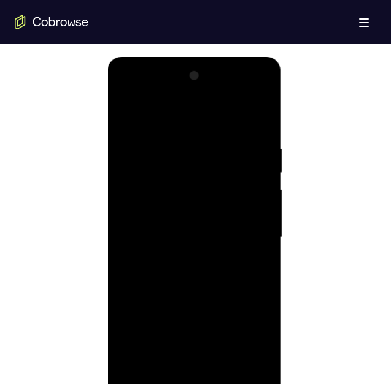
click at [147, 246] on div at bounding box center [194, 237] width 155 height 343
click at [151, 246] on div at bounding box center [194, 237] width 155 height 343
click at [208, 135] on div at bounding box center [194, 237] width 155 height 343
click at [152, 113] on div at bounding box center [194, 237] width 155 height 343
click at [226, 179] on div at bounding box center [194, 237] width 155 height 343
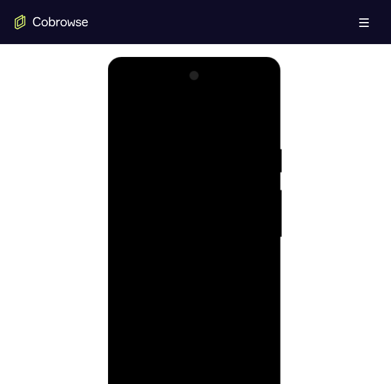
drag, startPoint x: 234, startPoint y: 229, endPoint x: 238, endPoint y: 184, distance: 45.0
click at [238, 185] on div at bounding box center [194, 237] width 155 height 343
drag, startPoint x: 205, startPoint y: 204, endPoint x: 201, endPoint y: 192, distance: 13.0
click at [204, 183] on div at bounding box center [194, 237] width 155 height 343
click at [191, 246] on div at bounding box center [194, 237] width 155 height 343
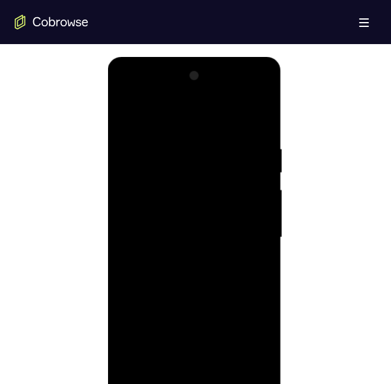
click at [216, 246] on div at bounding box center [194, 237] width 155 height 343
drag, startPoint x: 208, startPoint y: 332, endPoint x: 209, endPoint y: 202, distance: 130.0
click at [207, 184] on div at bounding box center [194, 237] width 155 height 343
drag, startPoint x: 220, startPoint y: 232, endPoint x: 215, endPoint y: 178, distance: 54.8
click at [217, 167] on div at bounding box center [194, 237] width 155 height 343
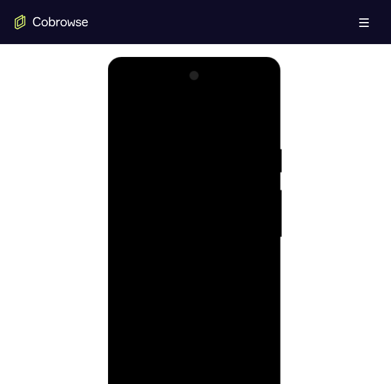
drag, startPoint x: 213, startPoint y: 261, endPoint x: 222, endPoint y: 189, distance: 72.9
click at [221, 191] on div at bounding box center [194, 237] width 155 height 343
click at [231, 196] on div at bounding box center [194, 237] width 155 height 343
drag, startPoint x: 228, startPoint y: 224, endPoint x: 226, endPoint y: 180, distance: 44.2
click at [226, 180] on div at bounding box center [194, 237] width 155 height 343
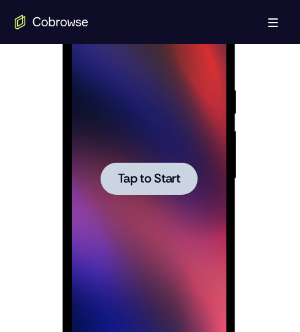
scroll to position [675, 0]
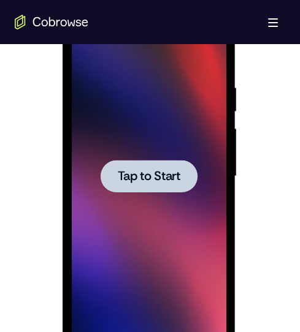
click at [159, 175] on span "Tap to Start" at bounding box center [149, 176] width 63 height 12
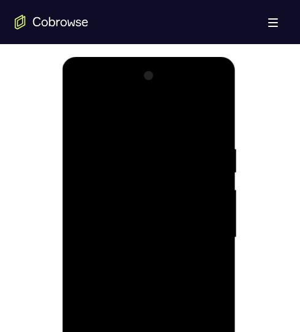
scroll to position [736, 0]
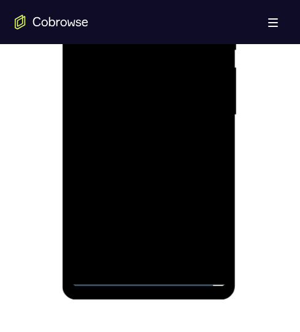
click at [153, 246] on div at bounding box center [149, 115] width 155 height 343
click at [198, 218] on div at bounding box center [149, 115] width 155 height 343
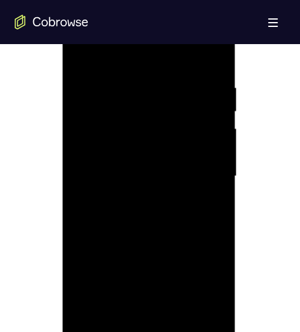
scroll to position [613, 0]
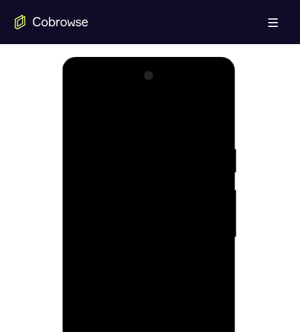
click at [91, 93] on div at bounding box center [149, 237] width 155 height 343
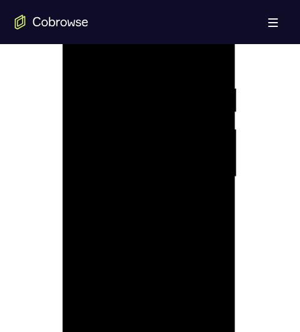
click at [107, 105] on div at bounding box center [149, 177] width 155 height 343
click at [105, 130] on div at bounding box center [149, 177] width 155 height 343
click at [162, 227] on div at bounding box center [149, 177] width 155 height 343
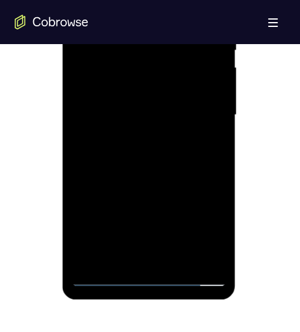
scroll to position [675, 0]
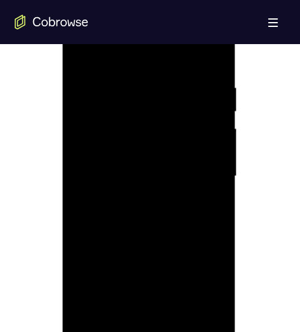
click at [215, 66] on div at bounding box center [149, 176] width 155 height 343
click at [202, 66] on div at bounding box center [149, 176] width 155 height 343
click at [170, 66] on div at bounding box center [149, 176] width 155 height 343
click at [157, 246] on div at bounding box center [149, 176] width 155 height 343
click at [76, 246] on div at bounding box center [149, 176] width 155 height 343
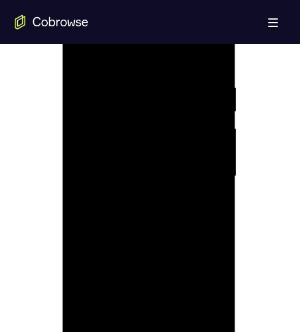
click at [145, 215] on div at bounding box center [149, 176] width 155 height 343
click at [212, 246] on div at bounding box center [149, 176] width 155 height 343
click at [120, 216] on div at bounding box center [149, 176] width 155 height 343
drag, startPoint x: 92, startPoint y: 259, endPoint x: 104, endPoint y: 258, distance: 11.7
click at [104, 246] on div at bounding box center [149, 176] width 155 height 343
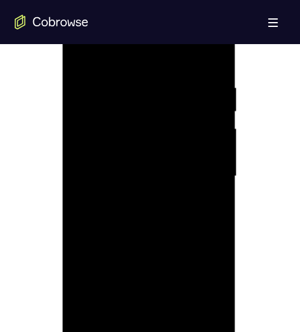
click at [107, 231] on div at bounding box center [149, 176] width 155 height 343
drag, startPoint x: 96, startPoint y: 258, endPoint x: 105, endPoint y: 258, distance: 9.8
click at [105, 246] on div at bounding box center [149, 176] width 155 height 343
drag, startPoint x: 178, startPoint y: 311, endPoint x: 166, endPoint y: 201, distance: 111.0
click at [157, 208] on div at bounding box center [149, 176] width 155 height 343
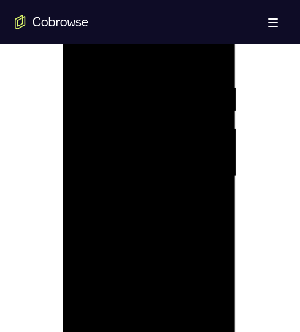
drag, startPoint x: 162, startPoint y: 230, endPoint x: 154, endPoint y: 158, distance: 72.9
click at [155, 158] on div at bounding box center [149, 176] width 155 height 343
drag, startPoint x: 183, startPoint y: 237, endPoint x: 169, endPoint y: 113, distance: 124.7
click at [169, 113] on div at bounding box center [149, 176] width 155 height 343
click at [178, 246] on div at bounding box center [149, 176] width 155 height 343
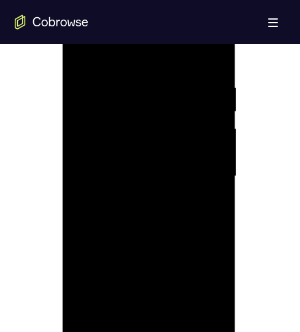
click at [213, 55] on div at bounding box center [149, 176] width 155 height 343
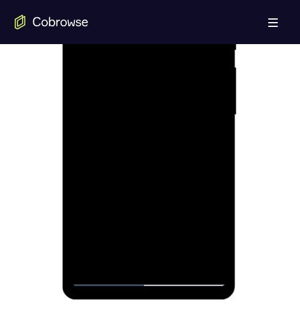
click at [104, 246] on div at bounding box center [149, 115] width 155 height 343
drag, startPoint x: 182, startPoint y: 248, endPoint x: 183, endPoint y: 135, distance: 112.8
click at [183, 140] on div at bounding box center [149, 115] width 155 height 343
click at [191, 168] on div at bounding box center [149, 115] width 155 height 343
click at [147, 153] on div at bounding box center [149, 115] width 155 height 343
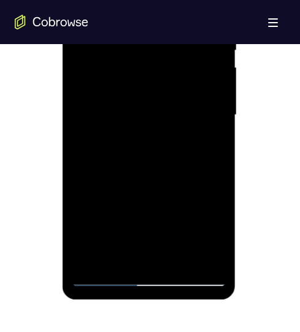
click at [153, 163] on div at bounding box center [149, 115] width 155 height 343
drag, startPoint x: 93, startPoint y: 197, endPoint x: 104, endPoint y: 200, distance: 10.9
click at [104, 200] on div at bounding box center [149, 115] width 155 height 343
click at [150, 151] on div at bounding box center [149, 115] width 155 height 343
click at [106, 198] on div at bounding box center [149, 115] width 155 height 343
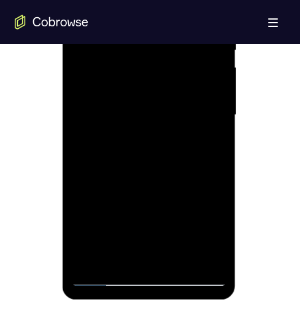
click at [150, 169] on div at bounding box center [149, 115] width 155 height 343
click at [128, 153] on div at bounding box center [149, 115] width 155 height 343
drag, startPoint x: 110, startPoint y: 197, endPoint x: 140, endPoint y: 196, distance: 30.1
click at [140, 196] on div at bounding box center [149, 115] width 155 height 343
click at [179, 246] on div at bounding box center [149, 115] width 155 height 343
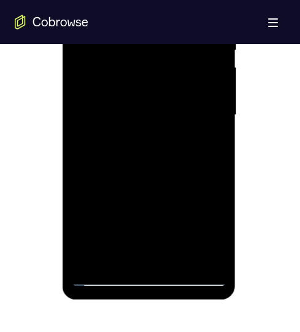
click at [143, 154] on div at bounding box center [149, 115] width 155 height 343
click at [140, 169] on div at bounding box center [149, 115] width 155 height 343
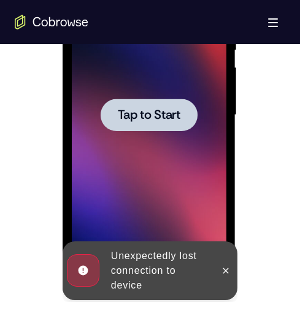
click at [163, 113] on span "Tap to Start" at bounding box center [149, 115] width 63 height 12
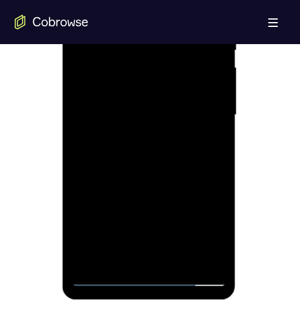
click at [143, 246] on div at bounding box center [149, 115] width 155 height 343
click at [199, 221] on div at bounding box center [149, 115] width 155 height 343
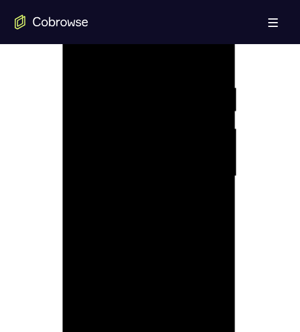
scroll to position [555, 0]
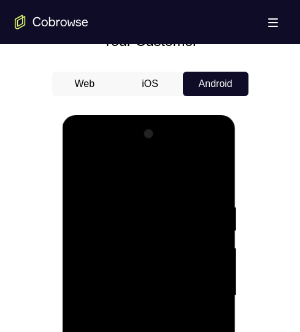
click at [81, 151] on div at bounding box center [149, 295] width 155 height 343
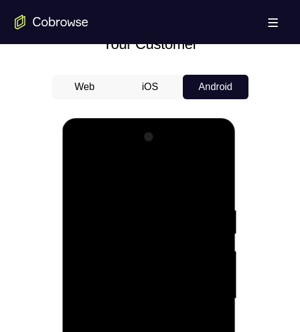
click at [145, 226] on div at bounding box center [149, 299] width 155 height 343
click at [118, 246] on div at bounding box center [149, 299] width 155 height 343
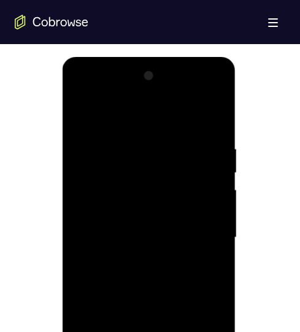
click at [136, 246] on div at bounding box center [149, 237] width 155 height 343
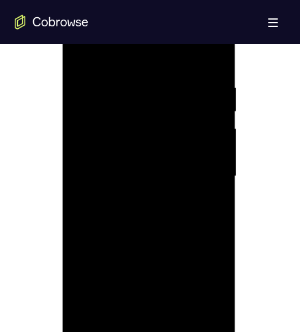
drag, startPoint x: 164, startPoint y: 263, endPoint x: 166, endPoint y: 174, distance: 89.5
click at [164, 174] on div at bounding box center [149, 176] width 155 height 343
drag, startPoint x: 170, startPoint y: 231, endPoint x: 175, endPoint y: 167, distance: 64.0
click at [171, 171] on div at bounding box center [149, 176] width 155 height 343
drag, startPoint x: 173, startPoint y: 227, endPoint x: 178, endPoint y: 156, distance: 71.3
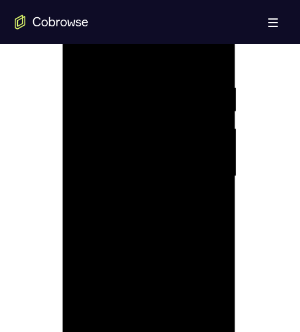
click at [178, 162] on div at bounding box center [149, 176] width 155 height 343
drag, startPoint x: 164, startPoint y: 273, endPoint x: 175, endPoint y: 167, distance: 107.2
click at [171, 174] on div at bounding box center [149, 176] width 155 height 343
drag, startPoint x: 164, startPoint y: 267, endPoint x: 158, endPoint y: 149, distance: 118.5
click at [157, 150] on div at bounding box center [149, 176] width 155 height 343
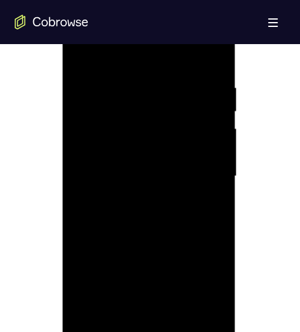
drag, startPoint x: 147, startPoint y: 267, endPoint x: 173, endPoint y: 137, distance: 132.5
click at [169, 147] on div at bounding box center [149, 176] width 155 height 343
drag, startPoint x: 174, startPoint y: 137, endPoint x: 182, endPoint y: 253, distance: 115.5
click at [183, 242] on div at bounding box center [149, 176] width 155 height 343
drag, startPoint x: 167, startPoint y: 192, endPoint x: 159, endPoint y: 262, distance: 70.9
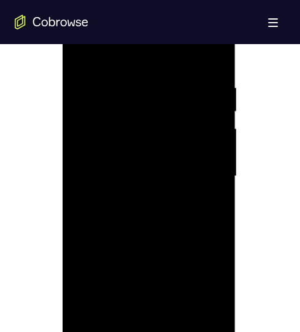
click at [169, 246] on div at bounding box center [149, 176] width 155 height 343
drag, startPoint x: 186, startPoint y: 148, endPoint x: 186, endPoint y: 220, distance: 72.4
click at [199, 238] on div at bounding box center [149, 176] width 155 height 343
drag, startPoint x: 142, startPoint y: 151, endPoint x: 164, endPoint y: 281, distance: 131.8
click at [163, 246] on div at bounding box center [149, 176] width 155 height 343
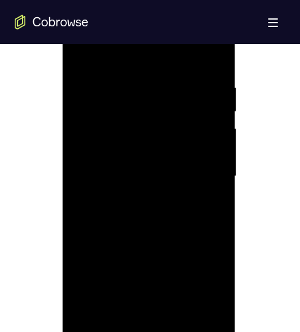
drag, startPoint x: 169, startPoint y: 272, endPoint x: 173, endPoint y: 288, distance: 17.0
click at [172, 246] on div at bounding box center [149, 176] width 155 height 343
drag, startPoint x: 164, startPoint y: 150, endPoint x: 184, endPoint y: 305, distance: 156.4
click at [186, 246] on div at bounding box center [149, 176] width 155 height 343
drag, startPoint x: 153, startPoint y: 132, endPoint x: 159, endPoint y: 302, distance: 169.3
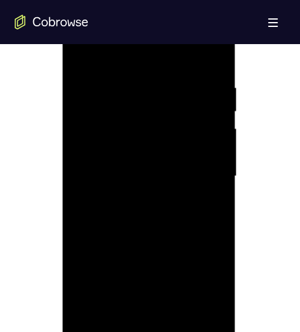
click at [158, 246] on div at bounding box center [149, 176] width 155 height 343
drag, startPoint x: 188, startPoint y: 265, endPoint x: 163, endPoint y: 300, distance: 42.7
click at [182, 246] on div at bounding box center [149, 176] width 155 height 343
click at [212, 62] on div at bounding box center [149, 176] width 155 height 343
click at [204, 61] on div at bounding box center [149, 176] width 155 height 343
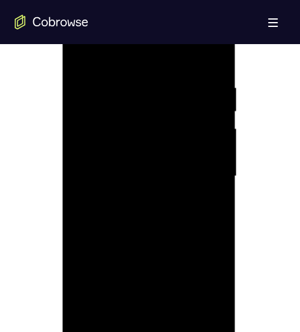
drag, startPoint x: 181, startPoint y: 180, endPoint x: 179, endPoint y: 212, distance: 31.9
click at [180, 207] on div at bounding box center [149, 176] width 155 height 343
click at [205, 63] on div at bounding box center [149, 176] width 155 height 343
click at [134, 65] on div at bounding box center [149, 176] width 155 height 343
drag, startPoint x: 151, startPoint y: 223, endPoint x: 153, endPoint y: 195, distance: 27.7
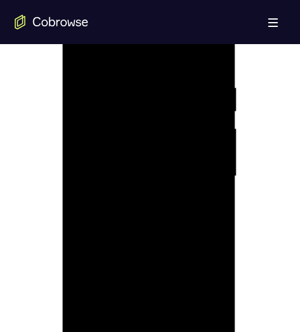
click at [153, 196] on div at bounding box center [149, 176] width 155 height 343
click at [257, 241] on div at bounding box center [150, 175] width 270 height 377
click at [177, 166] on div at bounding box center [149, 176] width 155 height 343
drag, startPoint x: 166, startPoint y: 186, endPoint x: 167, endPoint y: 167, distance: 19.0
click at [167, 153] on div at bounding box center [149, 176] width 155 height 343
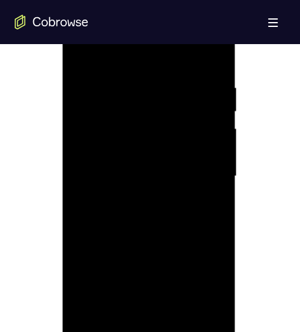
drag, startPoint x: 179, startPoint y: 214, endPoint x: 174, endPoint y: 103, distance: 111.1
click at [174, 105] on div at bounding box center [149, 176] width 155 height 343
drag, startPoint x: 157, startPoint y: 266, endPoint x: 162, endPoint y: 142, distance: 124.6
click at [162, 141] on div at bounding box center [149, 176] width 155 height 343
drag, startPoint x: 146, startPoint y: 258, endPoint x: 159, endPoint y: 104, distance: 154.5
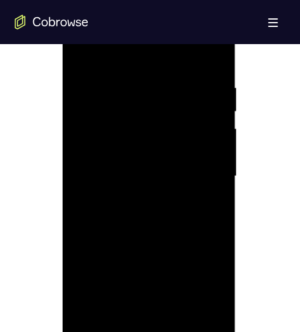
click at [158, 110] on div at bounding box center [149, 176] width 155 height 343
drag, startPoint x: 179, startPoint y: 272, endPoint x: 182, endPoint y: 150, distance: 122.7
click at [171, 168] on div at bounding box center [149, 176] width 155 height 343
drag, startPoint x: 163, startPoint y: 228, endPoint x: 174, endPoint y: 145, distance: 84.1
click at [174, 152] on div at bounding box center [149, 176] width 155 height 343
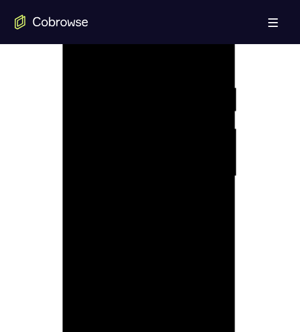
drag, startPoint x: 155, startPoint y: 287, endPoint x: 142, endPoint y: 292, distance: 14.0
click at [156, 246] on div at bounding box center [149, 176] width 155 height 343
drag, startPoint x: 185, startPoint y: 250, endPoint x: 211, endPoint y: 167, distance: 86.9
click at [199, 178] on div at bounding box center [149, 176] width 155 height 343
click at [153, 86] on div at bounding box center [149, 176] width 155 height 343
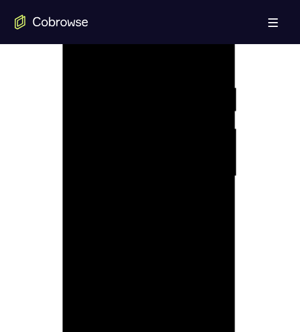
click at [152, 113] on div at bounding box center [149, 176] width 155 height 343
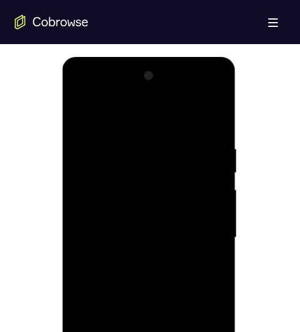
scroll to position [736, 0]
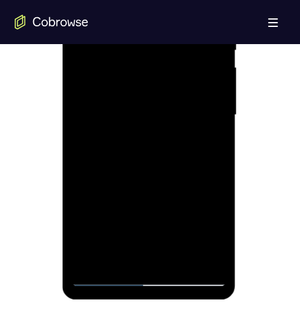
click at [106, 246] on div at bounding box center [149, 115] width 155 height 343
click at [105, 246] on div at bounding box center [149, 115] width 155 height 343
click at [104, 246] on div at bounding box center [149, 115] width 155 height 343
click at [150, 246] on div at bounding box center [149, 115] width 155 height 343
click at [147, 246] on div at bounding box center [149, 115] width 155 height 343
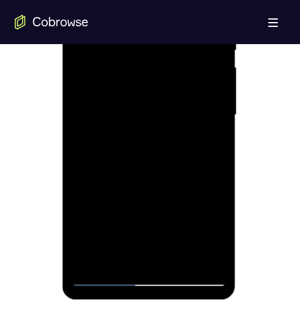
click at [197, 226] on div at bounding box center [149, 115] width 155 height 343
click at [108, 246] on div at bounding box center [149, 115] width 155 height 343
click at [107, 246] on div at bounding box center [149, 115] width 155 height 343
click at [111, 246] on div at bounding box center [149, 115] width 155 height 343
click at [186, 125] on div at bounding box center [149, 115] width 155 height 343
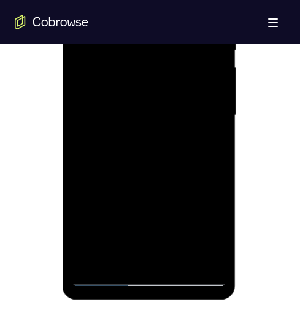
drag, startPoint x: 183, startPoint y: 220, endPoint x: 177, endPoint y: 119, distance: 100.7
click at [179, 130] on div at bounding box center [149, 115] width 155 height 343
drag, startPoint x: 178, startPoint y: 159, endPoint x: 178, endPoint y: 137, distance: 22.7
click at [178, 137] on div at bounding box center [149, 115] width 155 height 343
click at [153, 199] on div at bounding box center [149, 115] width 155 height 343
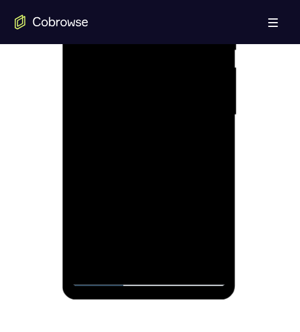
click at [148, 185] on div at bounding box center [149, 115] width 155 height 343
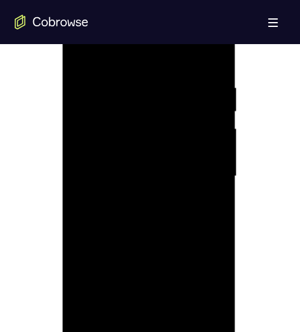
click at [147, 191] on div at bounding box center [149, 176] width 155 height 343
click at [167, 204] on div at bounding box center [149, 176] width 155 height 343
click at [166, 204] on div at bounding box center [149, 176] width 155 height 343
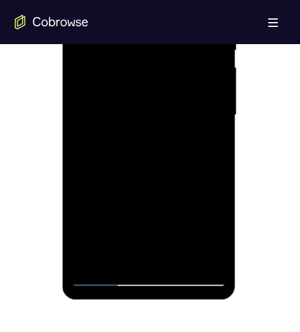
click at [105, 246] on div at bounding box center [149, 115] width 155 height 343
drag, startPoint x: 158, startPoint y: 170, endPoint x: 160, endPoint y: 150, distance: 19.8
click at [158, 153] on div at bounding box center [149, 115] width 155 height 343
click at [125, 183] on div at bounding box center [149, 115] width 155 height 343
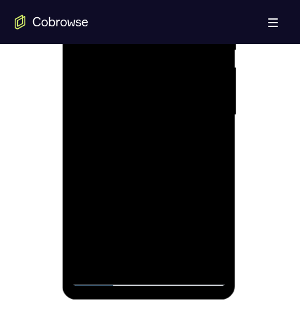
scroll to position [675, 0]
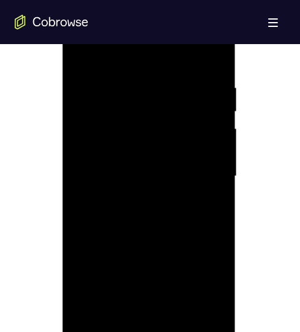
click at [209, 54] on div at bounding box center [149, 176] width 155 height 343
click at [150, 220] on div at bounding box center [149, 176] width 155 height 343
click at [78, 246] on div at bounding box center [149, 176] width 155 height 343
click at [216, 246] on div at bounding box center [149, 176] width 155 height 343
click at [180, 234] on div at bounding box center [149, 176] width 155 height 343
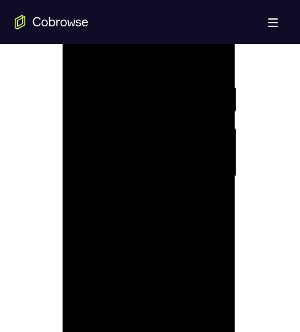
drag, startPoint x: 95, startPoint y: 267, endPoint x: 120, endPoint y: 269, distance: 25.2
click at [120, 246] on div at bounding box center [149, 176] width 155 height 343
drag, startPoint x: 117, startPoint y: 266, endPoint x: 126, endPoint y: 266, distance: 8.6
click at [126, 246] on div at bounding box center [149, 176] width 155 height 343
click at [137, 244] on div at bounding box center [149, 176] width 155 height 343
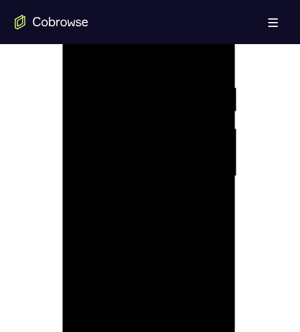
click at [112, 246] on div at bounding box center [149, 176] width 155 height 343
click at [107, 246] on div at bounding box center [149, 176] width 155 height 343
